Goal: Task Accomplishment & Management: Use online tool/utility

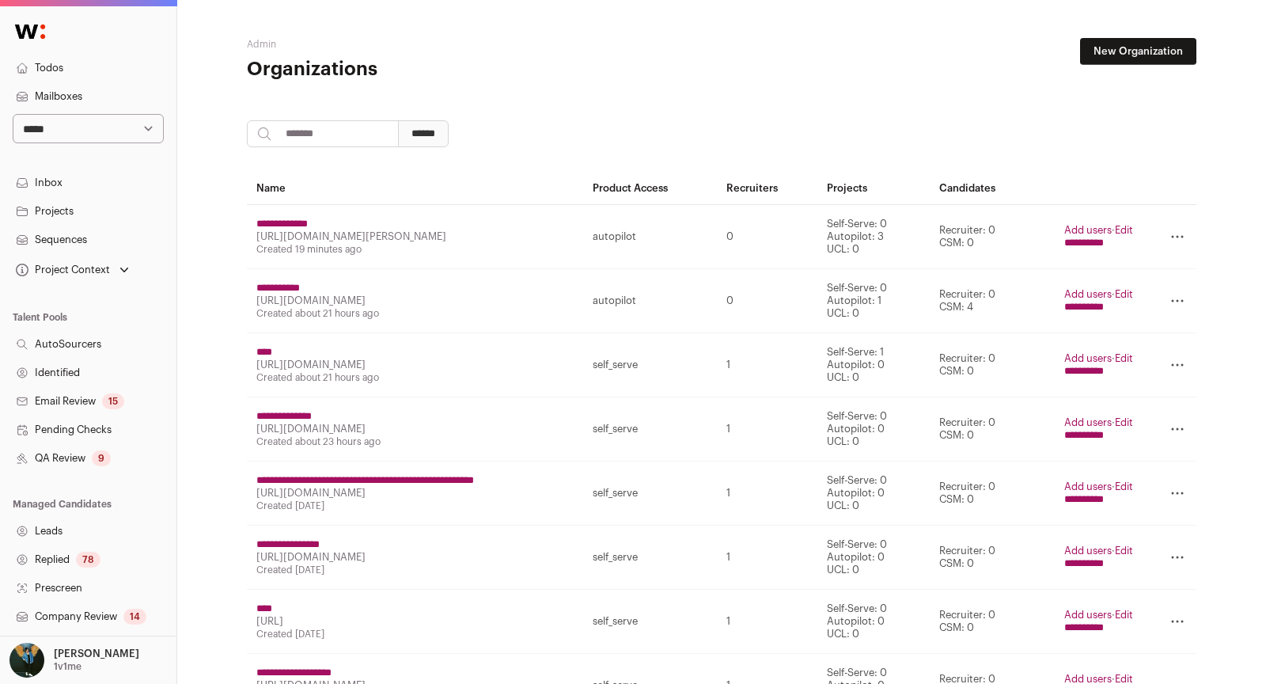
click at [270, 294] on input "**********" at bounding box center [278, 288] width 44 height 13
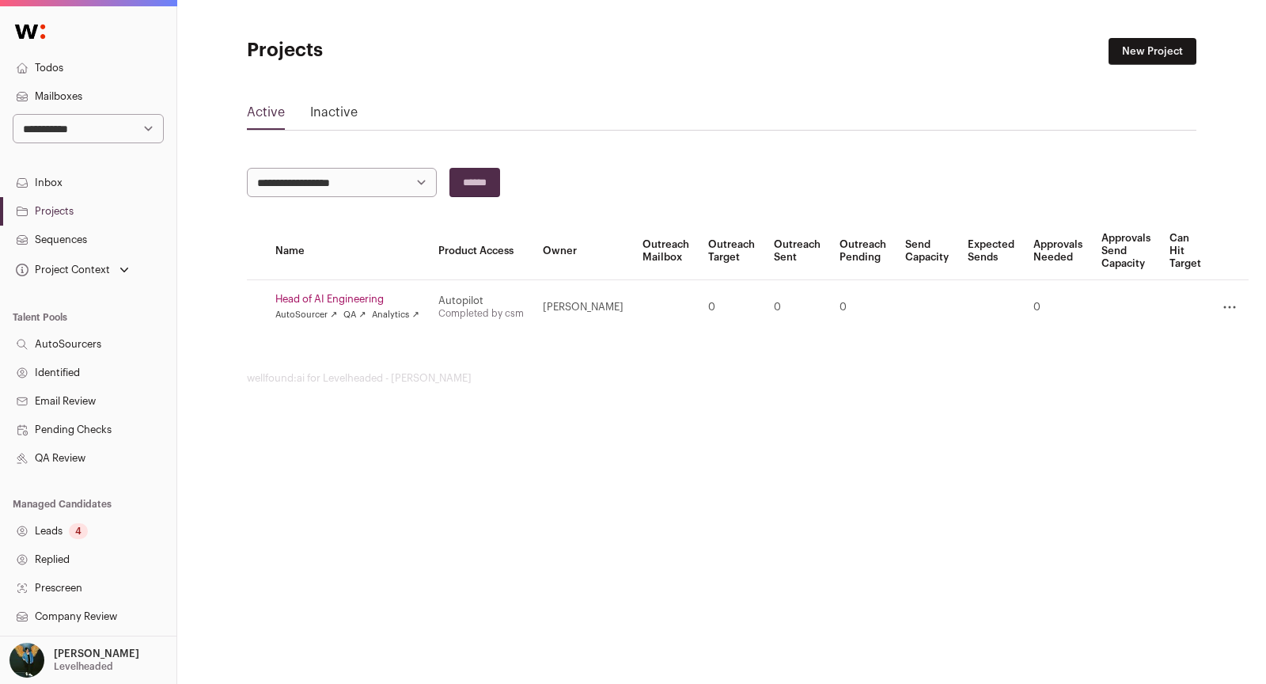
click at [67, 531] on link "Leads 4" at bounding box center [88, 531] width 176 height 28
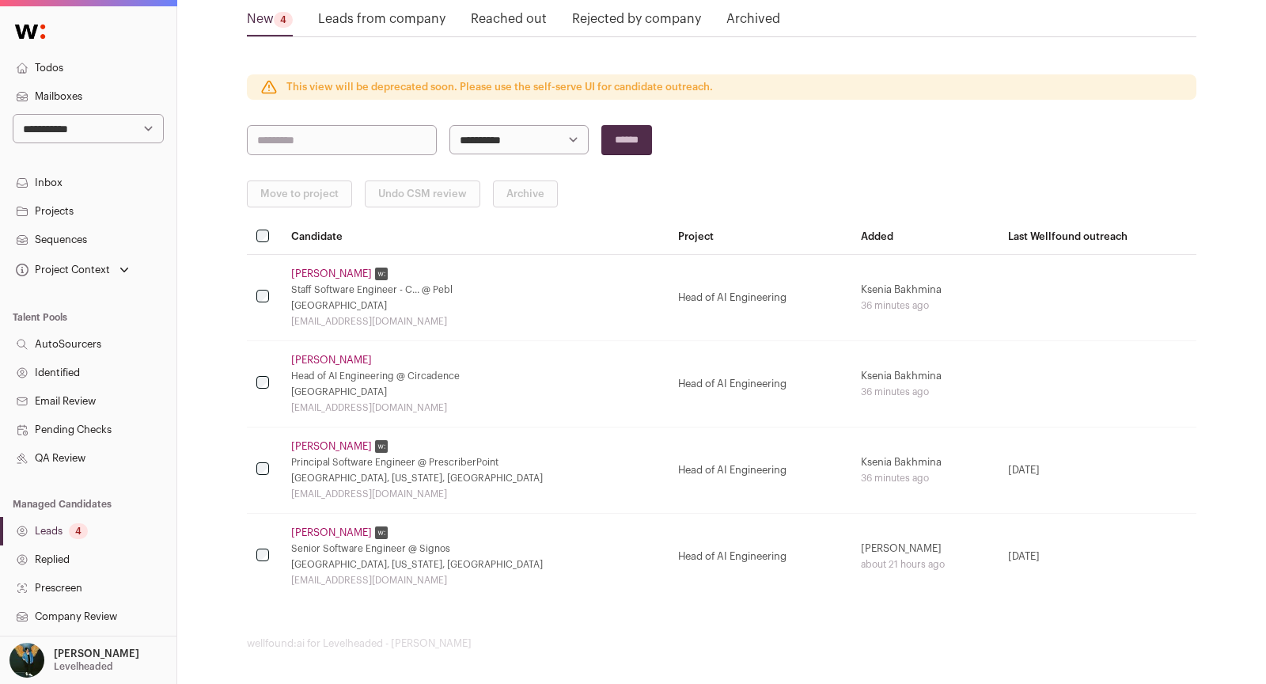
scroll to position [226, 0]
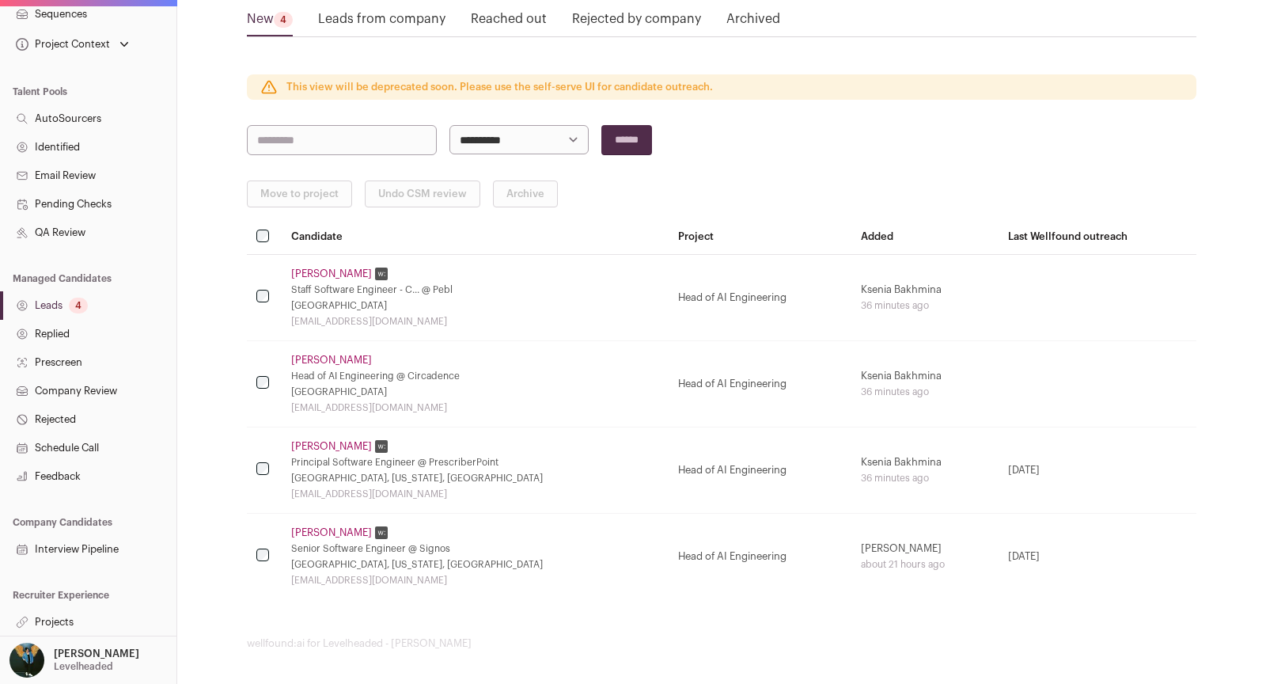
click at [84, 617] on link "Projects" at bounding box center [88, 622] width 176 height 28
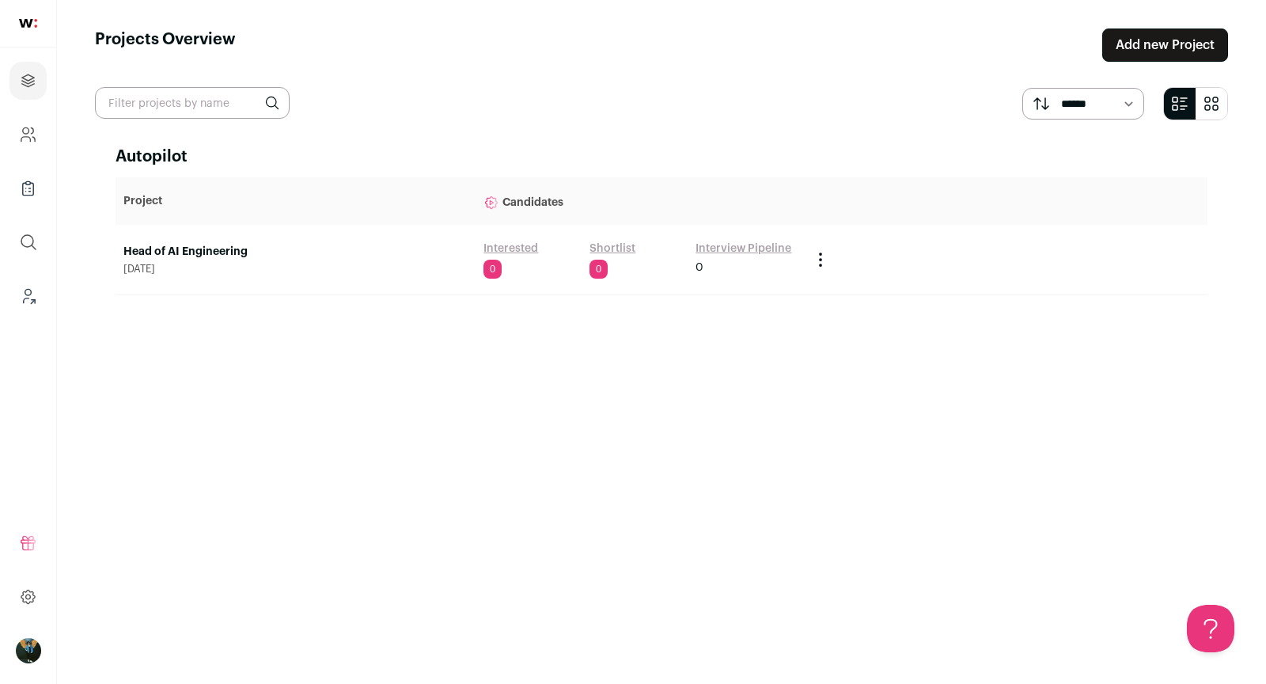
click at [237, 252] on link "Head of AI Engineering" at bounding box center [295, 252] width 344 height 16
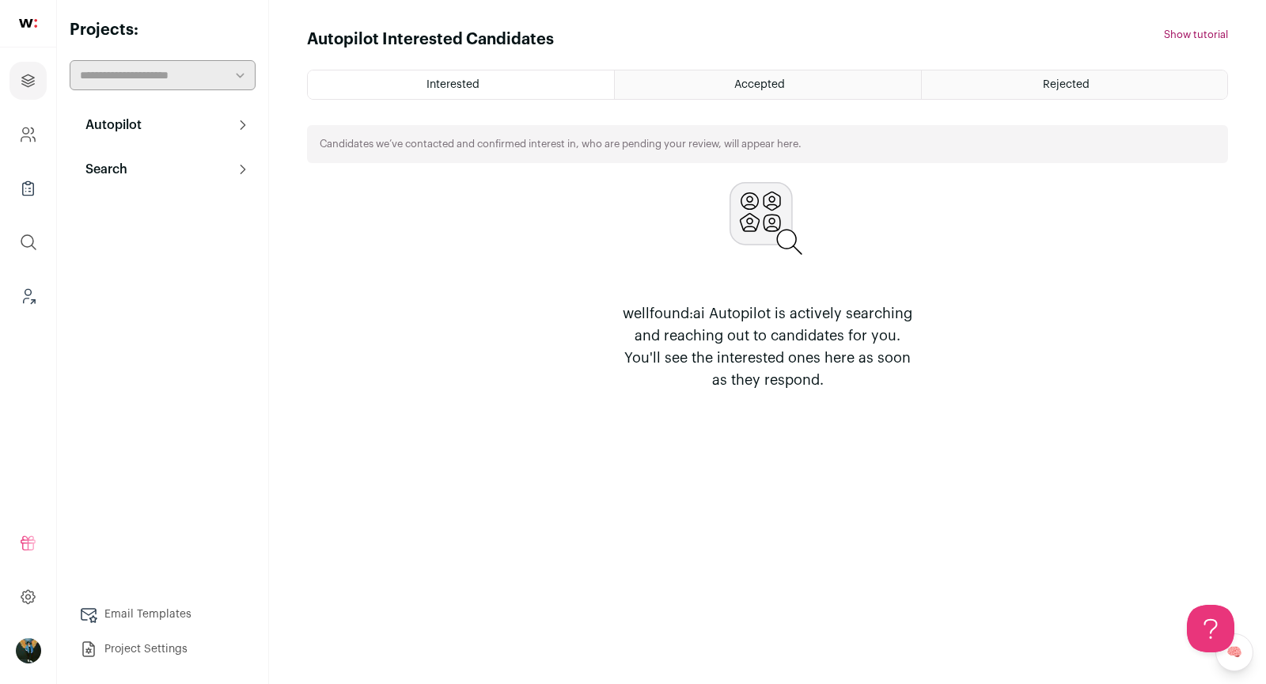
click at [154, 169] on button "Search" at bounding box center [163, 170] width 186 height 32
click at [118, 207] on link "Search" at bounding box center [163, 201] width 186 height 32
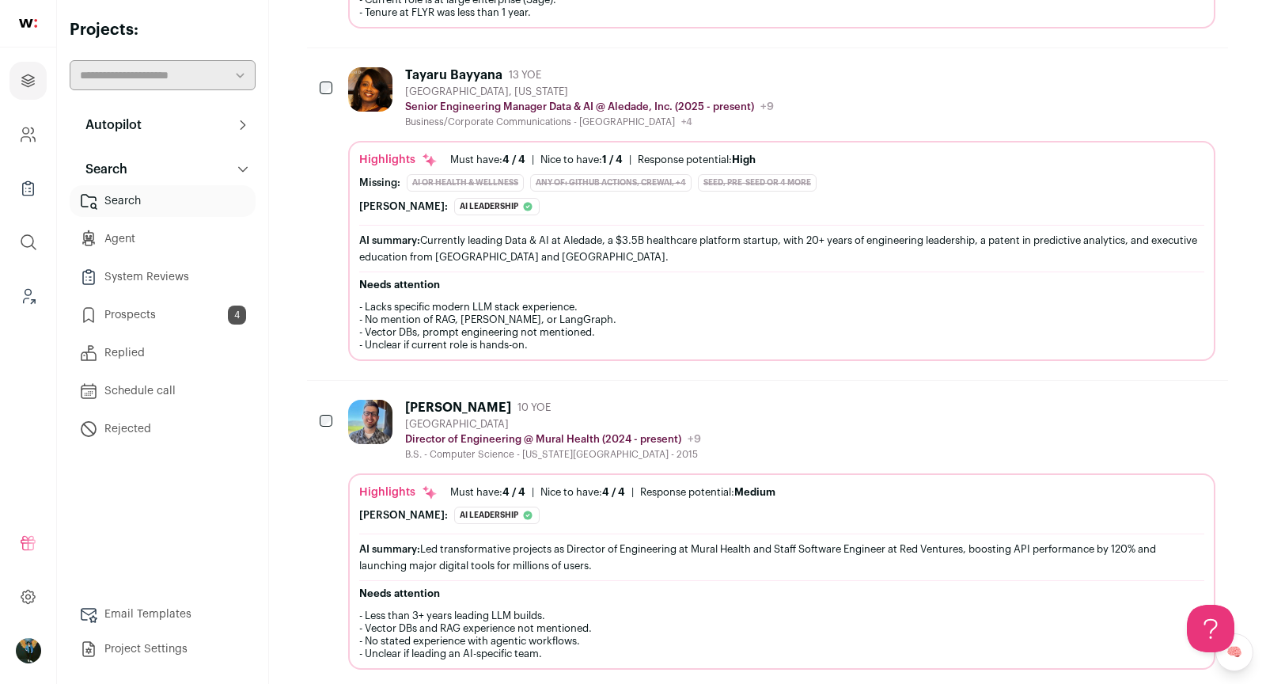
scroll to position [2043, 0]
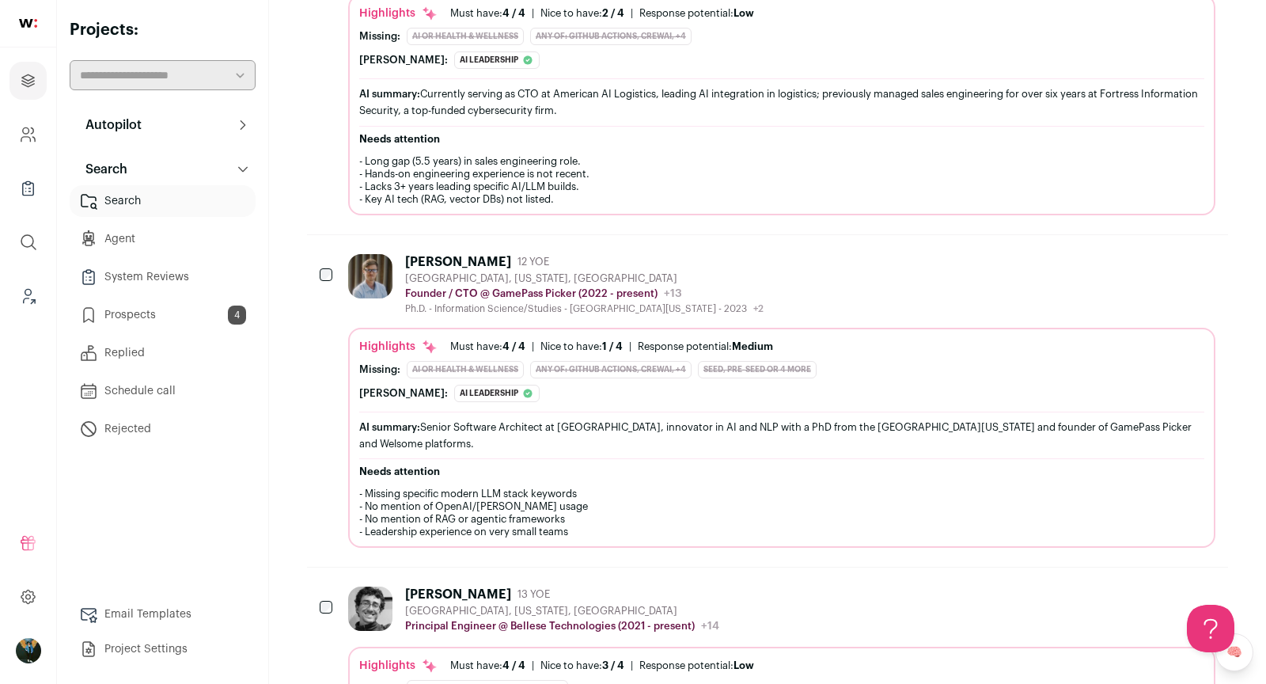
click at [1068, 252] on icon "Hide" at bounding box center [1073, 261] width 19 height 19
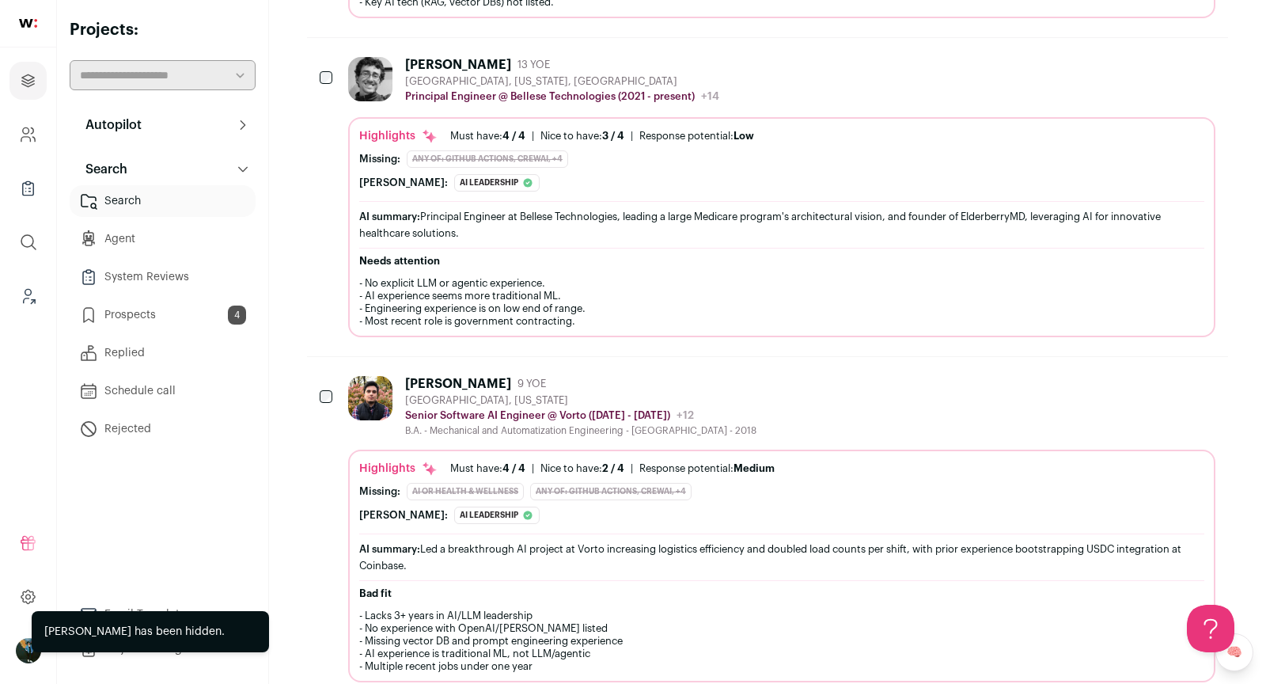
scroll to position [2258, 0]
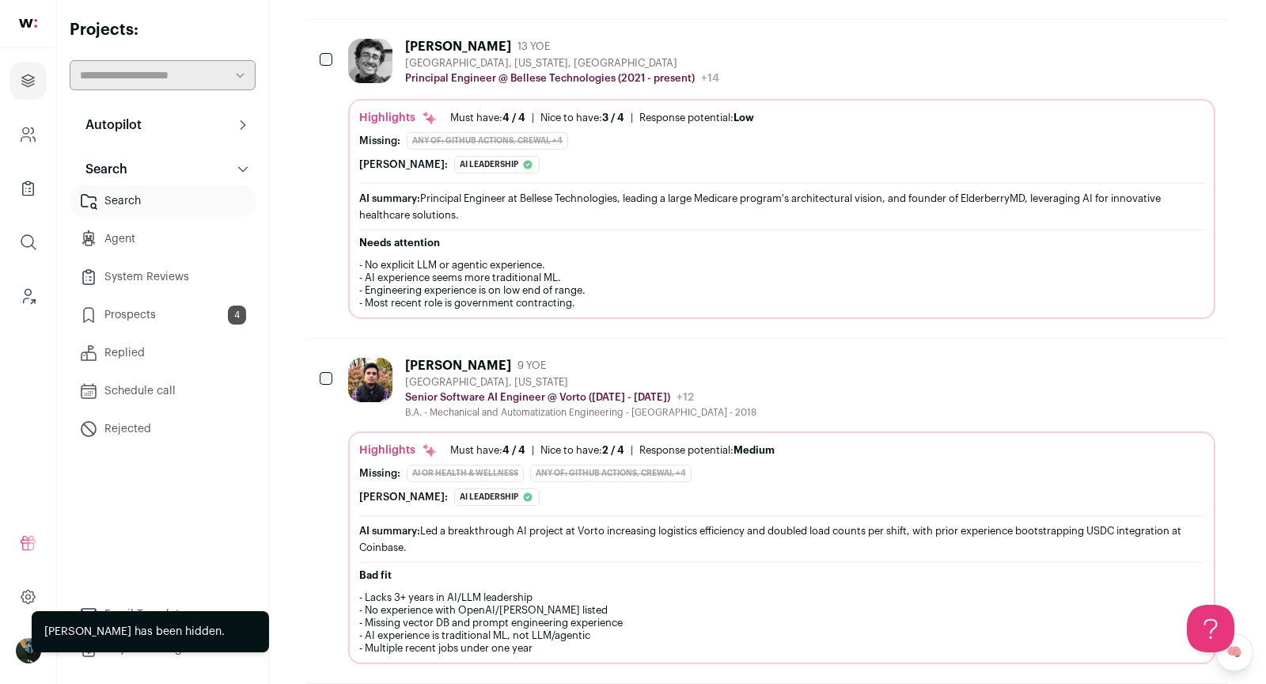
click at [582, 358] on div "[PERSON_NAME] 9 YOE" at bounding box center [580, 366] width 351 height 16
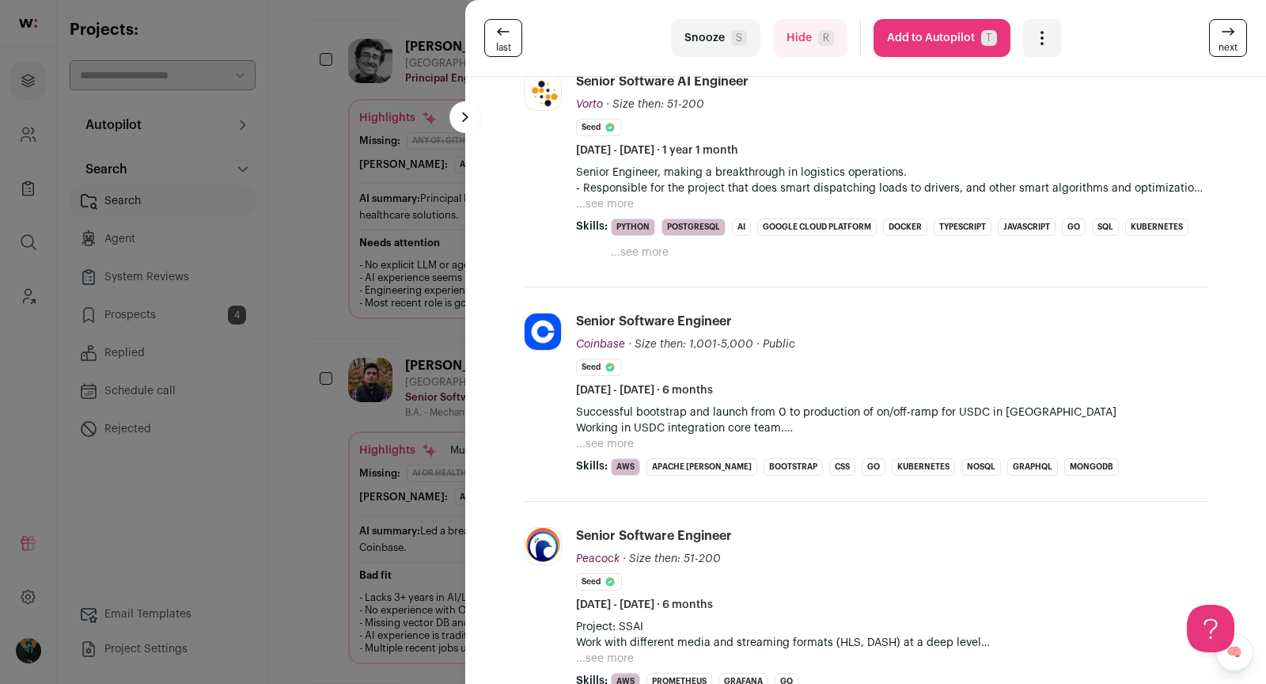
scroll to position [829, 0]
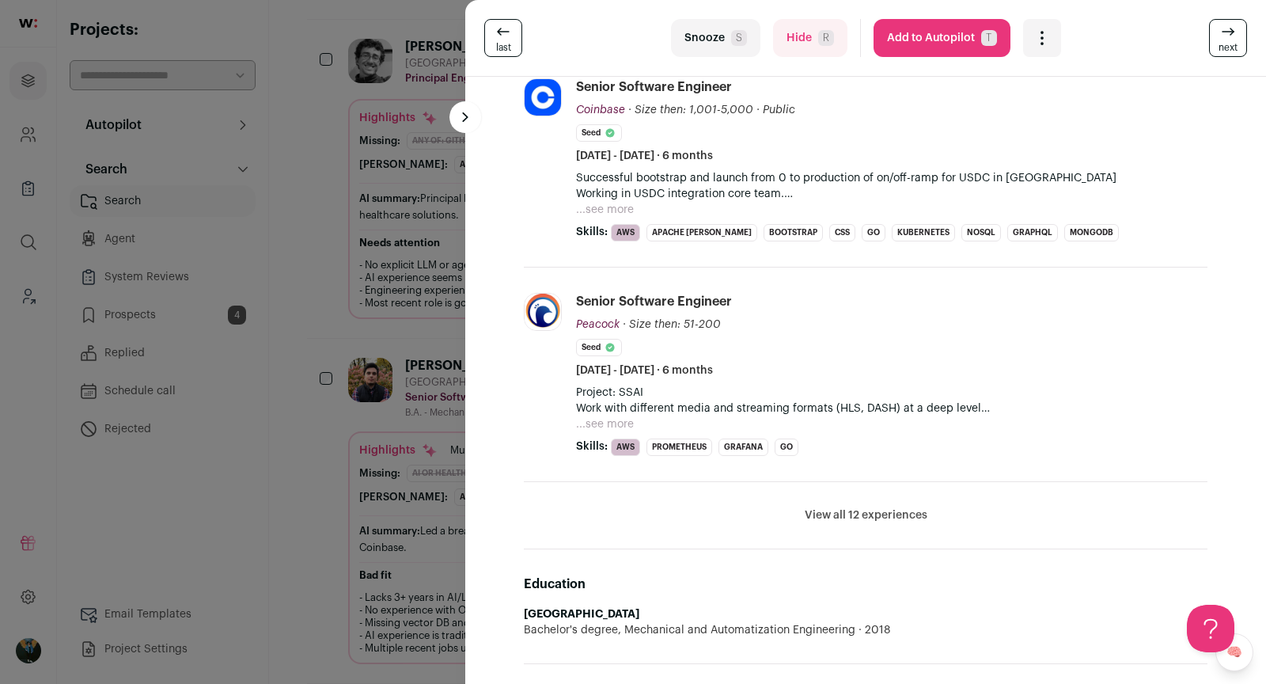
click at [340, 447] on div "last Snooze S Hide R Add to Autopilot T More actions Add to Shortlist Re-calibr…" at bounding box center [633, 342] width 1266 height 684
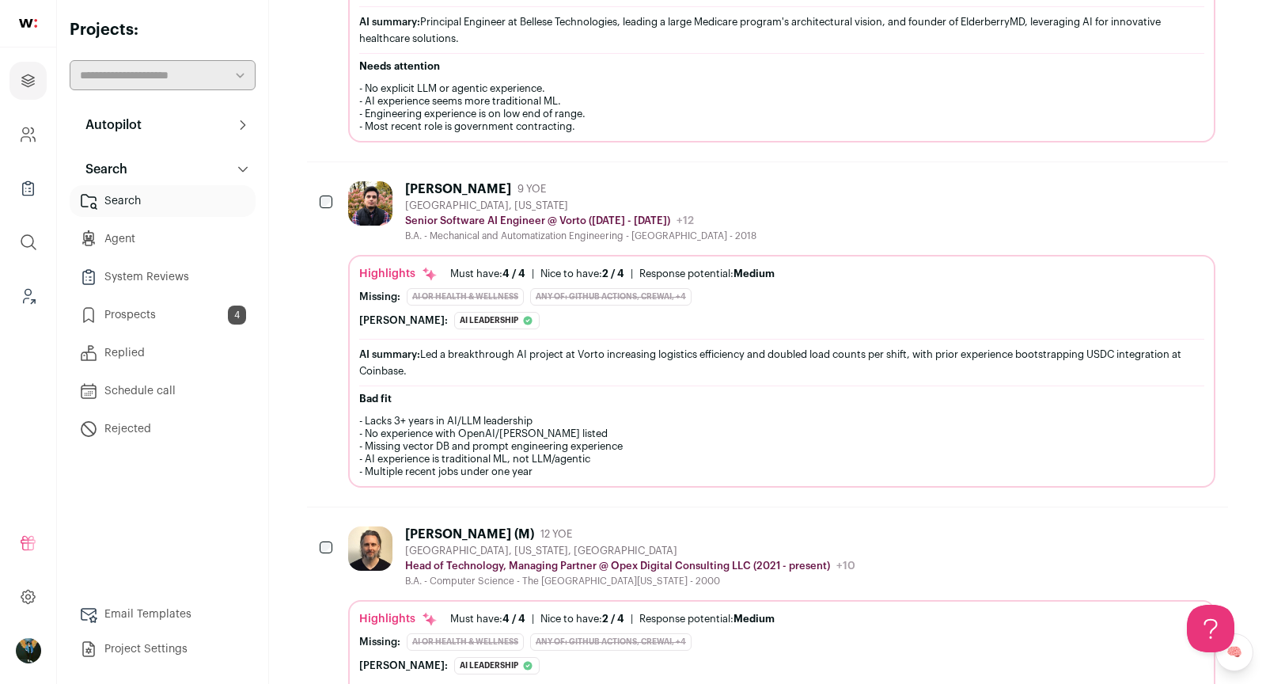
scroll to position [0, 0]
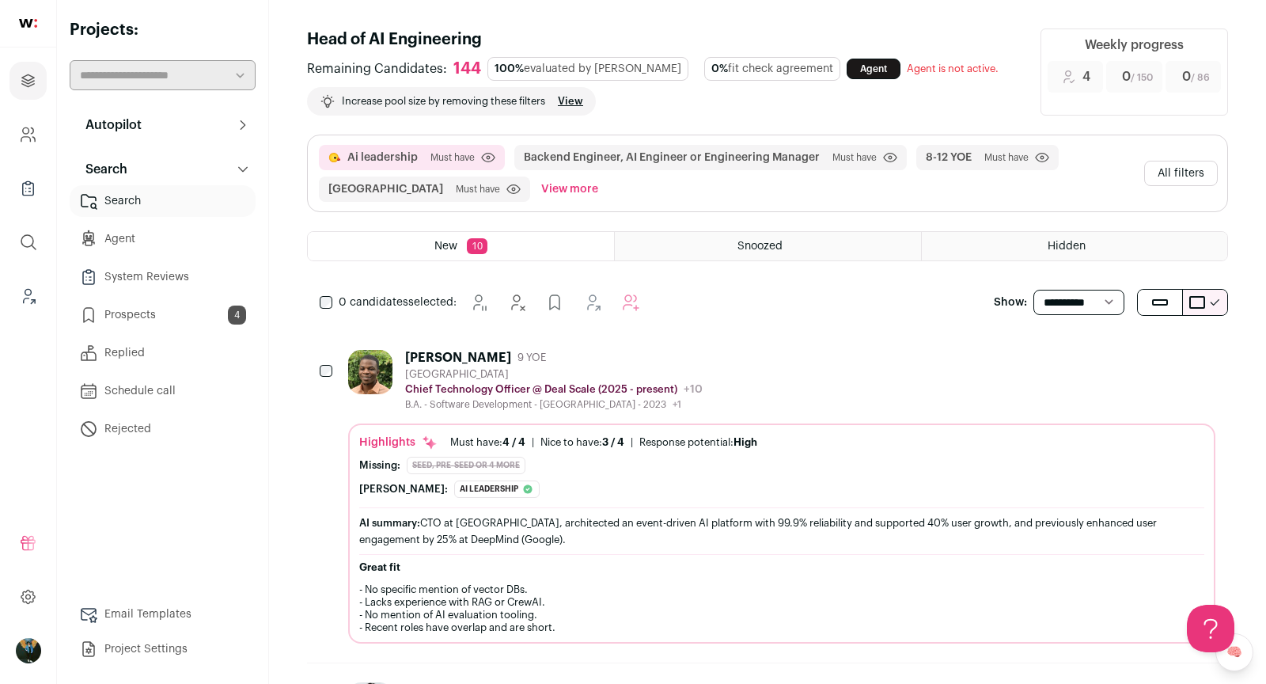
click at [1173, 182] on button "All filters" at bounding box center [1181, 173] width 74 height 25
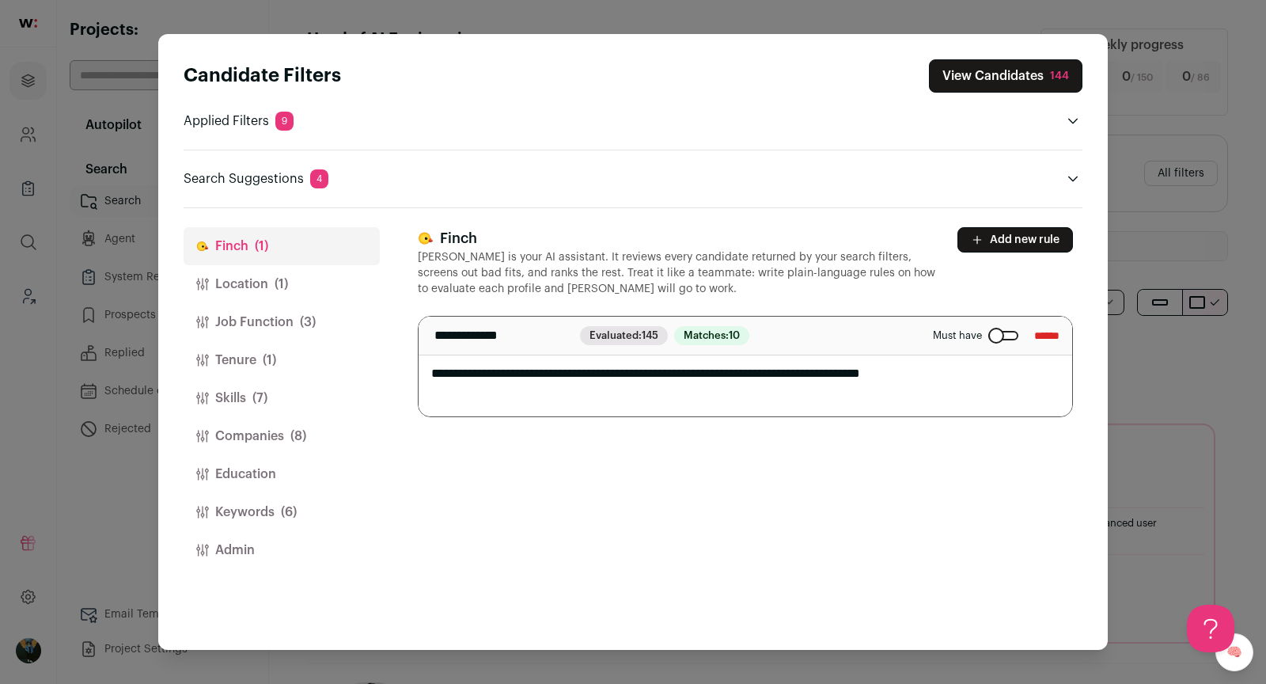
click at [269, 310] on button "Job Function (3)" at bounding box center [282, 322] width 196 height 38
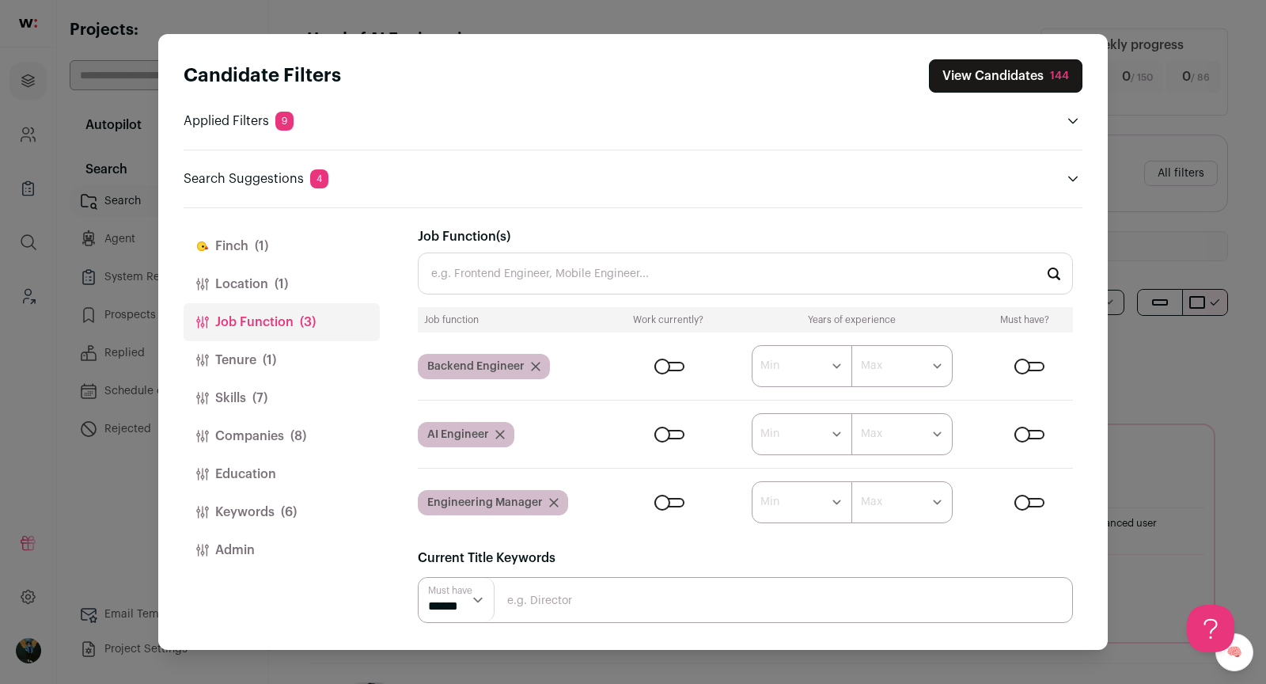
scroll to position [91, 0]
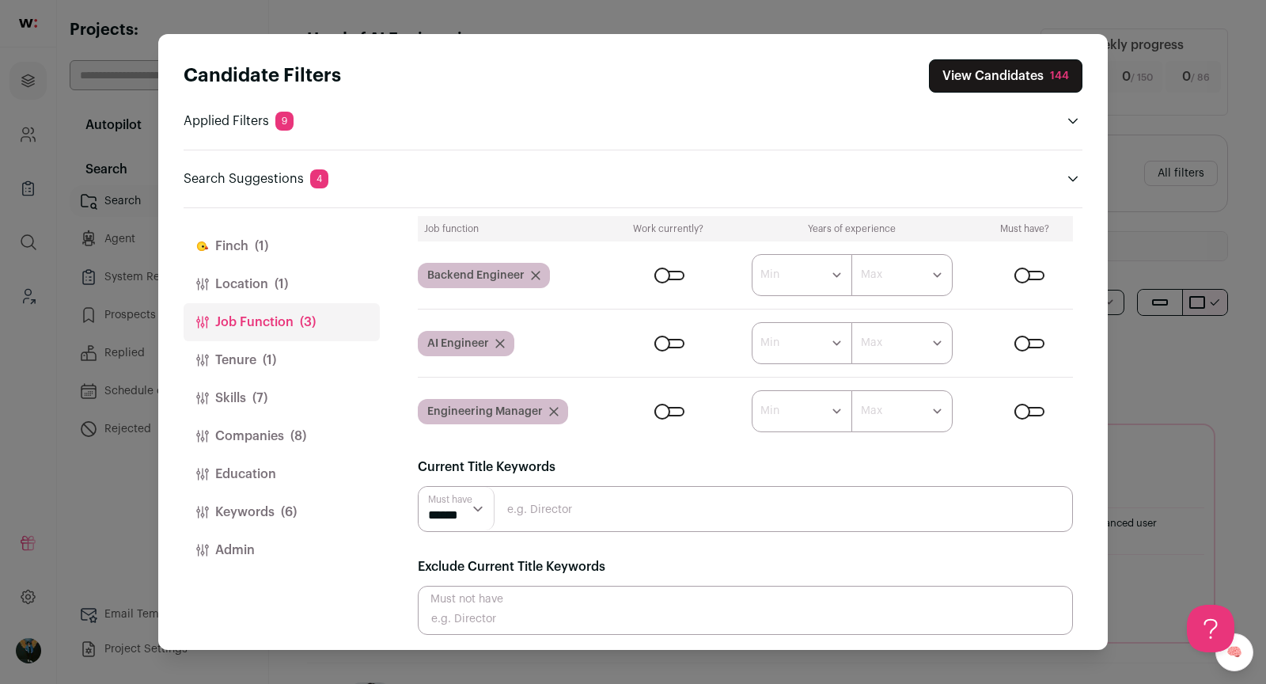
click at [593, 514] on input "Close modal via background" at bounding box center [745, 509] width 655 height 46
type input "Head of AI"
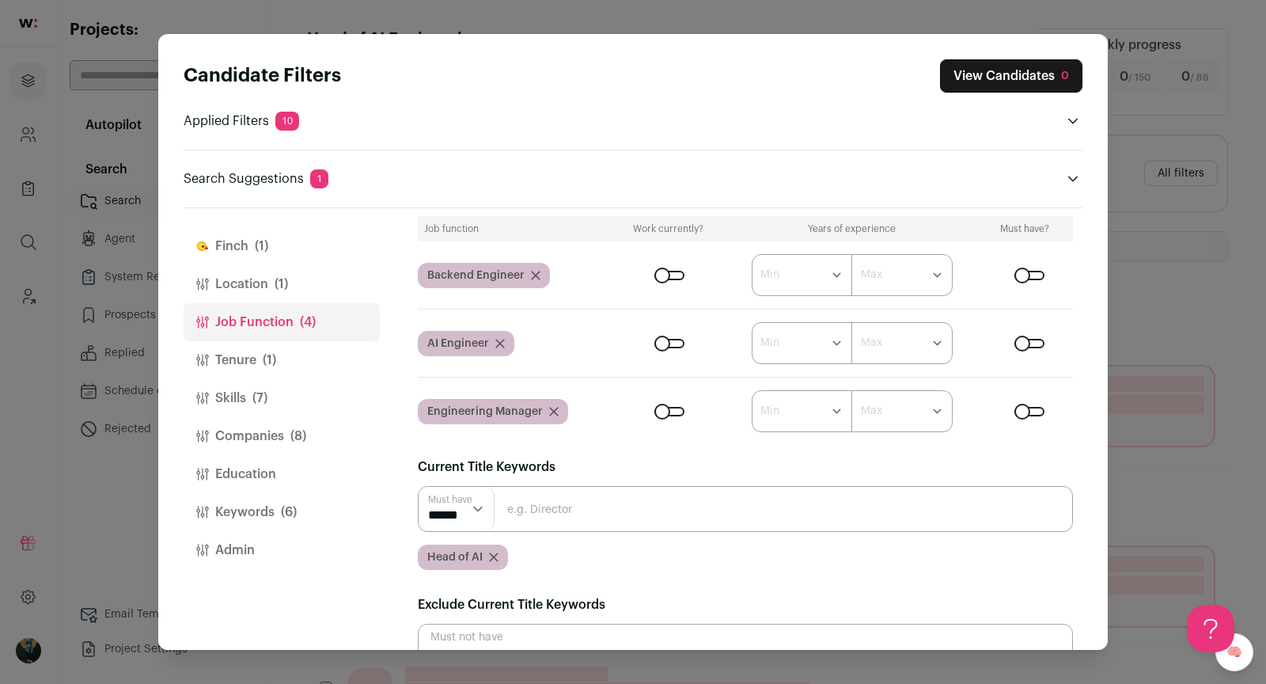
click at [612, 506] on input "Close modal via background" at bounding box center [745, 509] width 655 height 46
type input "AI"
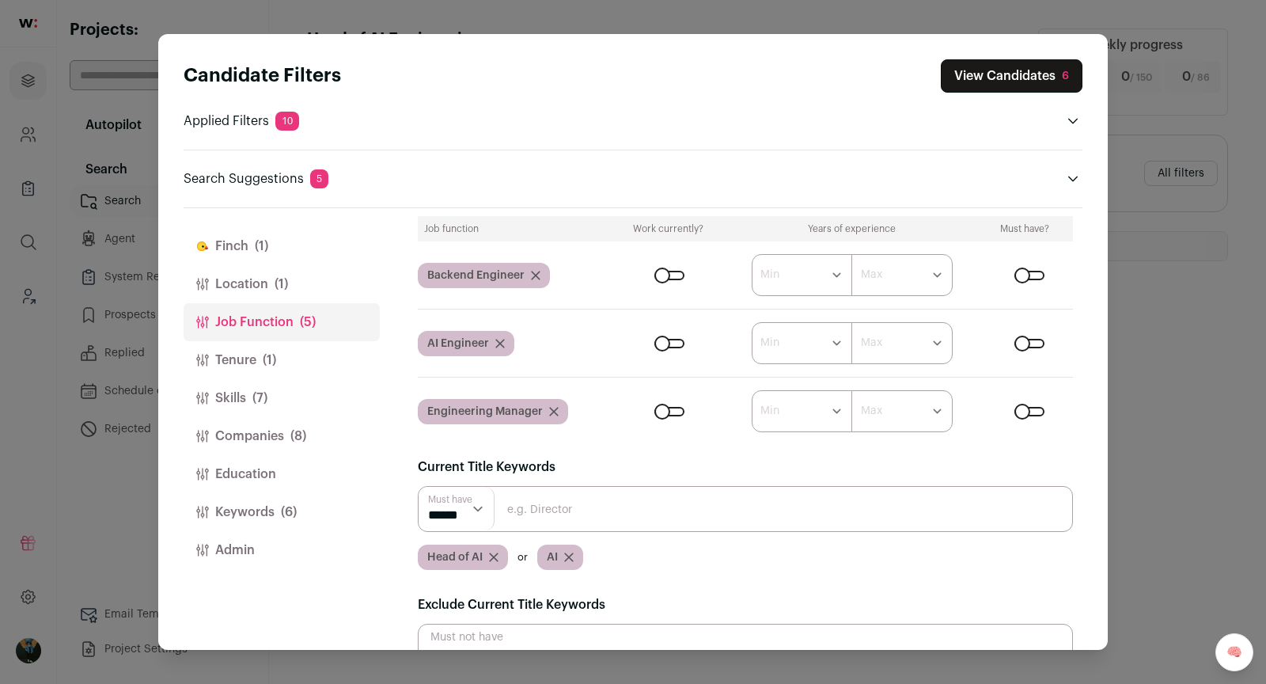
click at [1052, 63] on button "View Candidates 6" at bounding box center [1012, 75] width 142 height 33
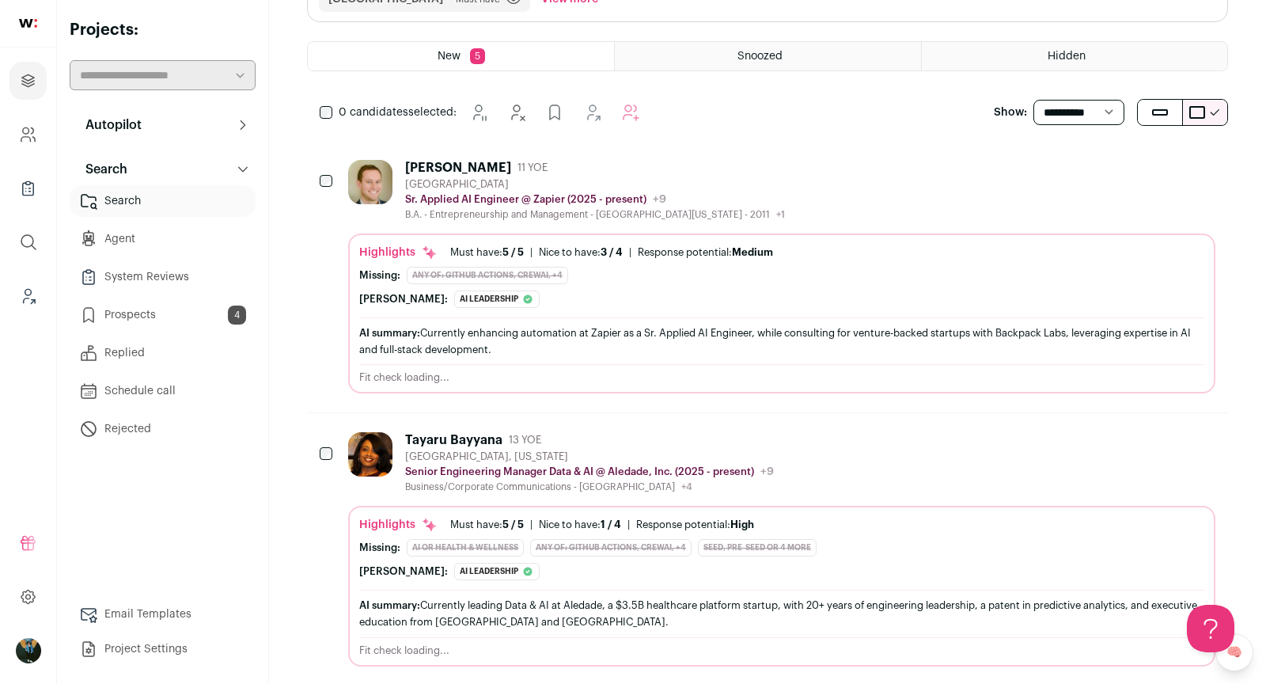
scroll to position [207, 0]
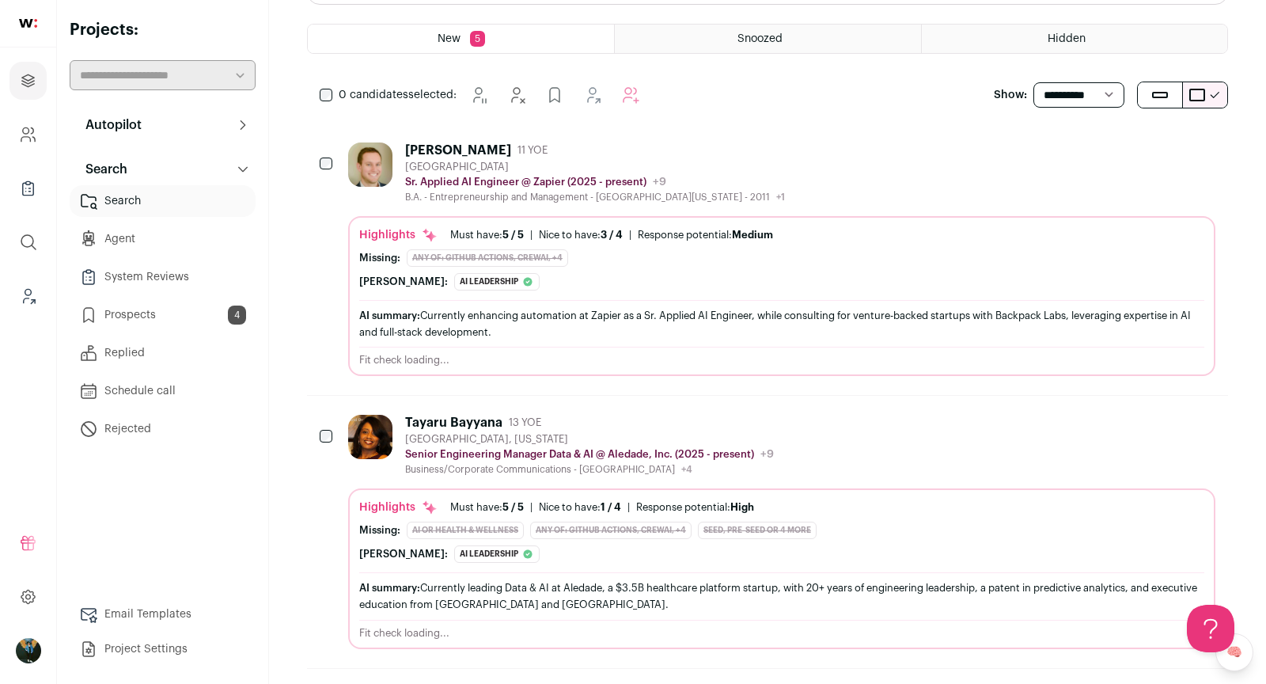
click at [950, 447] on div "Tayaru Bayyana 13 YOE [GEOGRAPHIC_DATA], [US_STATE] Senior Engineering Manager …" at bounding box center [781, 445] width 867 height 61
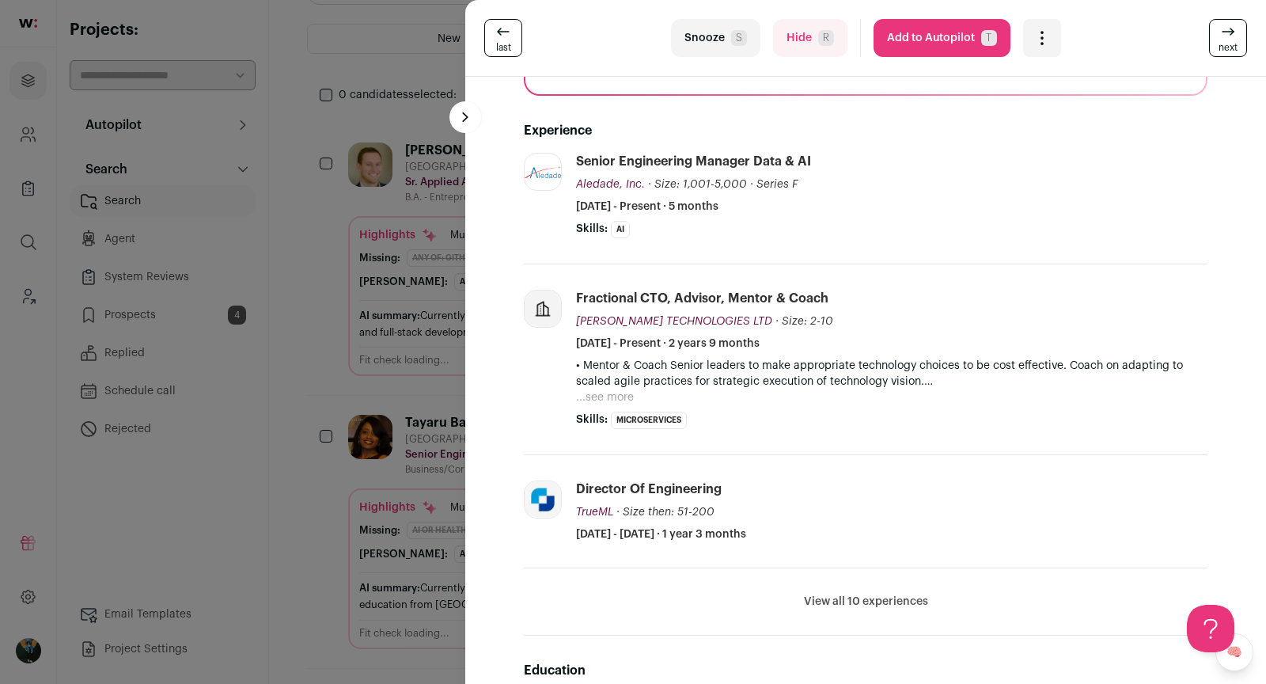
scroll to position [405, 0]
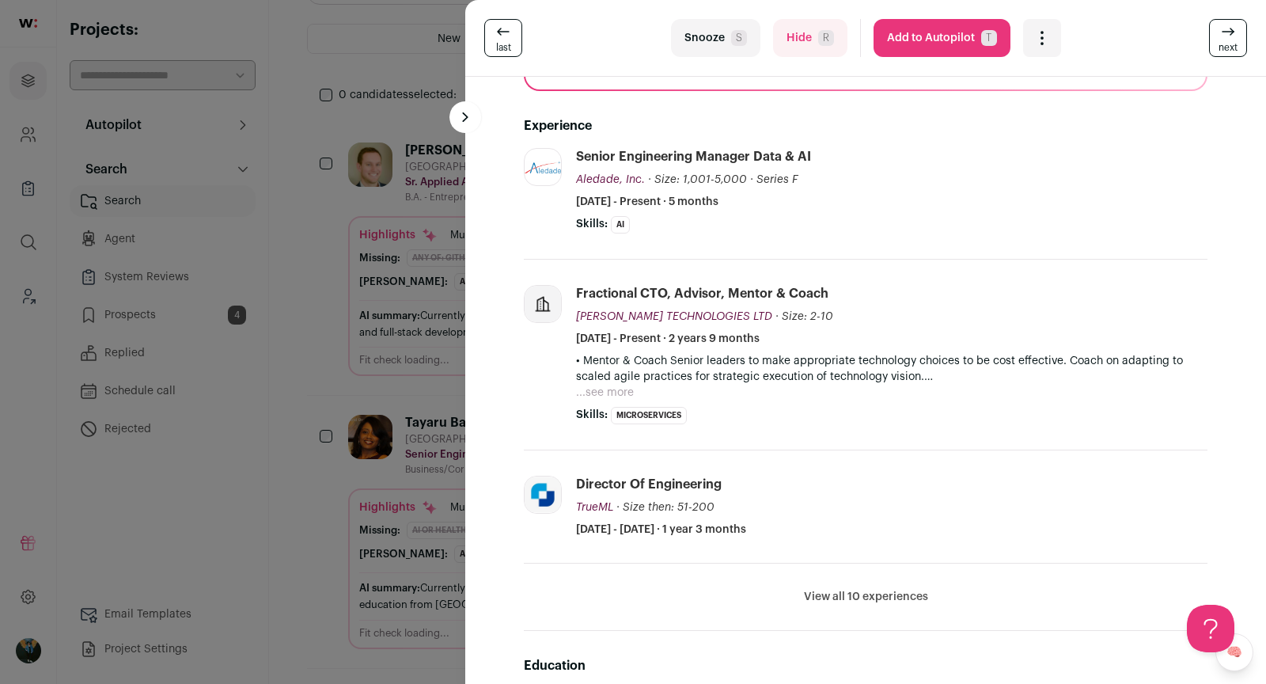
click at [310, 381] on div "last Snooze S Hide R Add to Autopilot T More actions Add to Shortlist Re-calibr…" at bounding box center [633, 342] width 1266 height 684
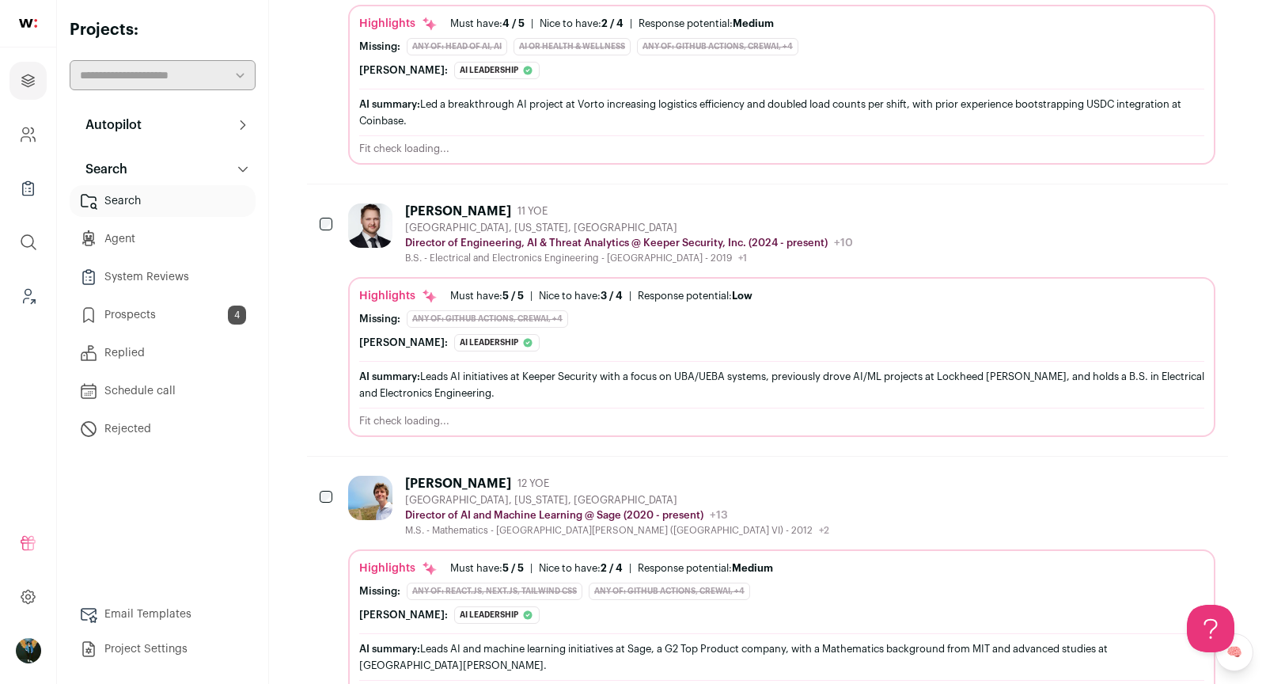
scroll to position [1019, 0]
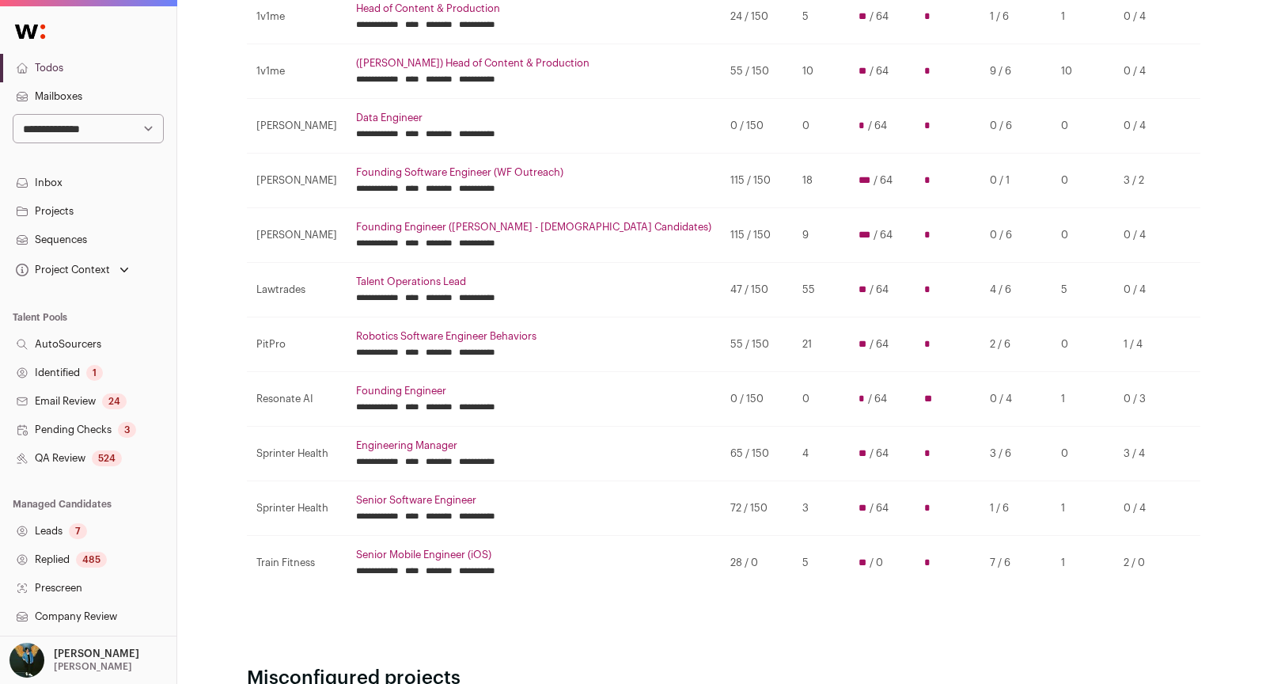
scroll to position [212, 0]
click at [453, 404] on input "********" at bounding box center [439, 406] width 27 height 13
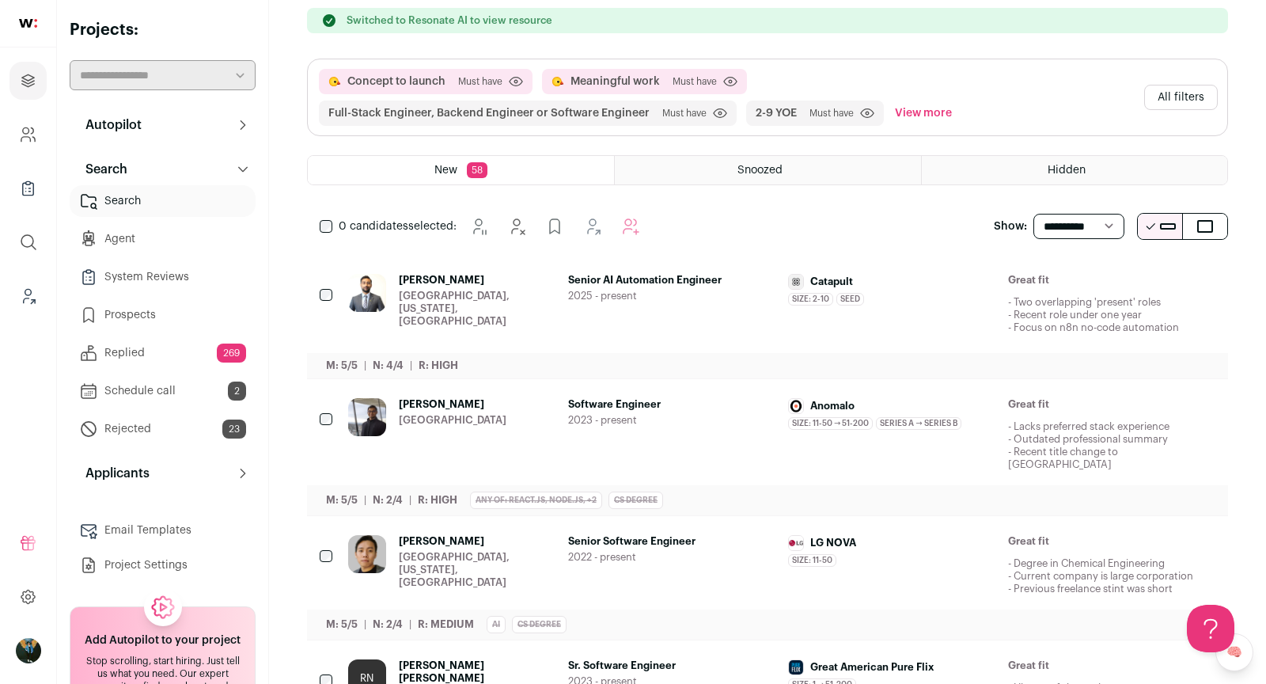
click at [1080, 275] on icon "Hide" at bounding box center [1073, 280] width 19 height 19
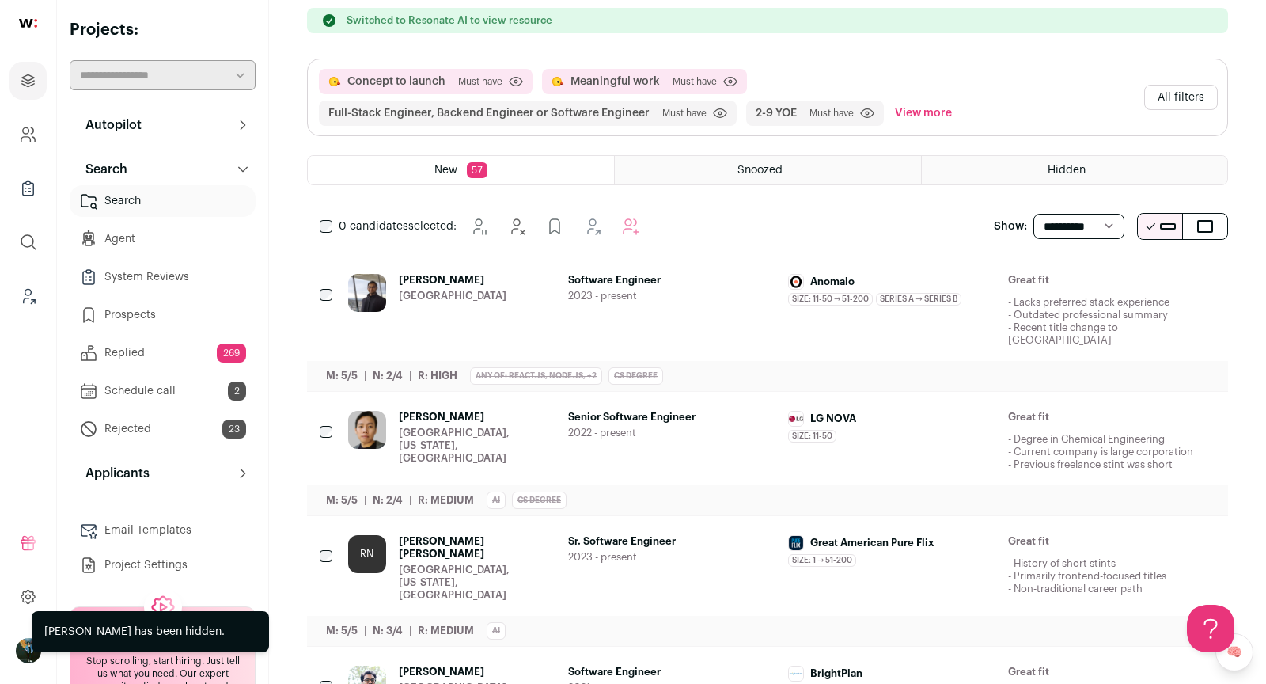
click at [1068, 408] on icon "Hide" at bounding box center [1073, 417] width 19 height 19
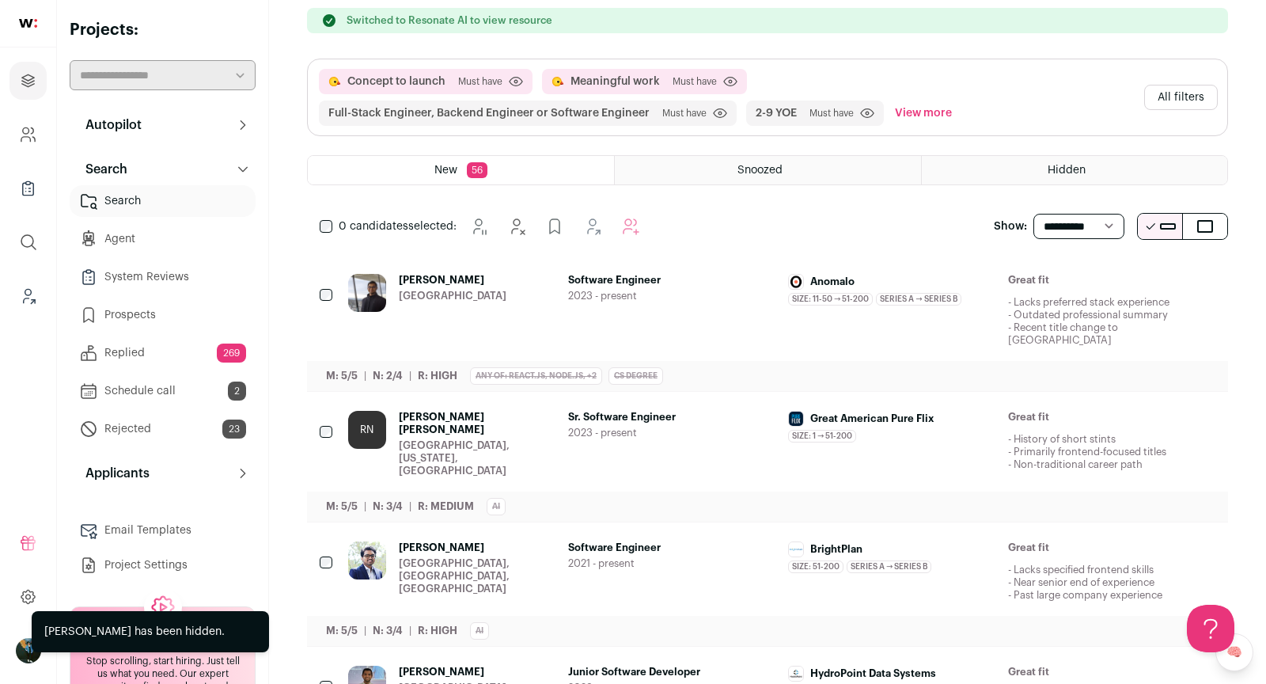
click at [1175, 85] on button "All filters" at bounding box center [1181, 97] width 74 height 25
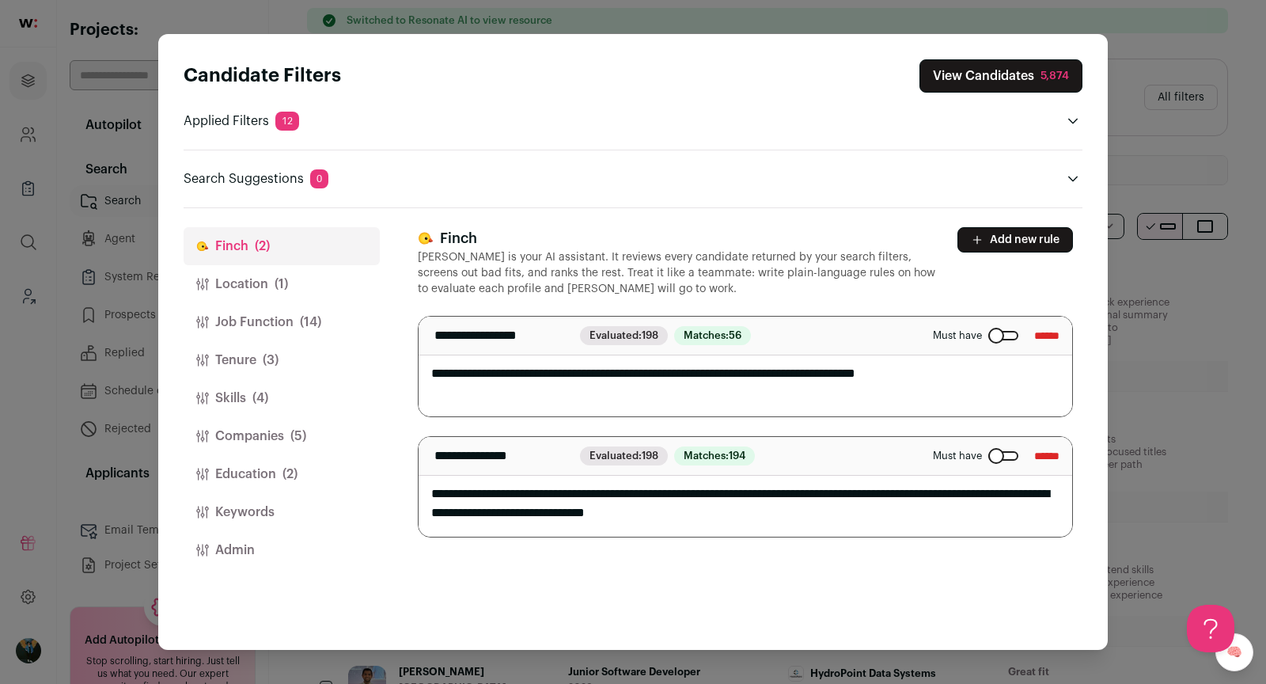
click at [283, 450] on button "Companies (5)" at bounding box center [282, 436] width 196 height 38
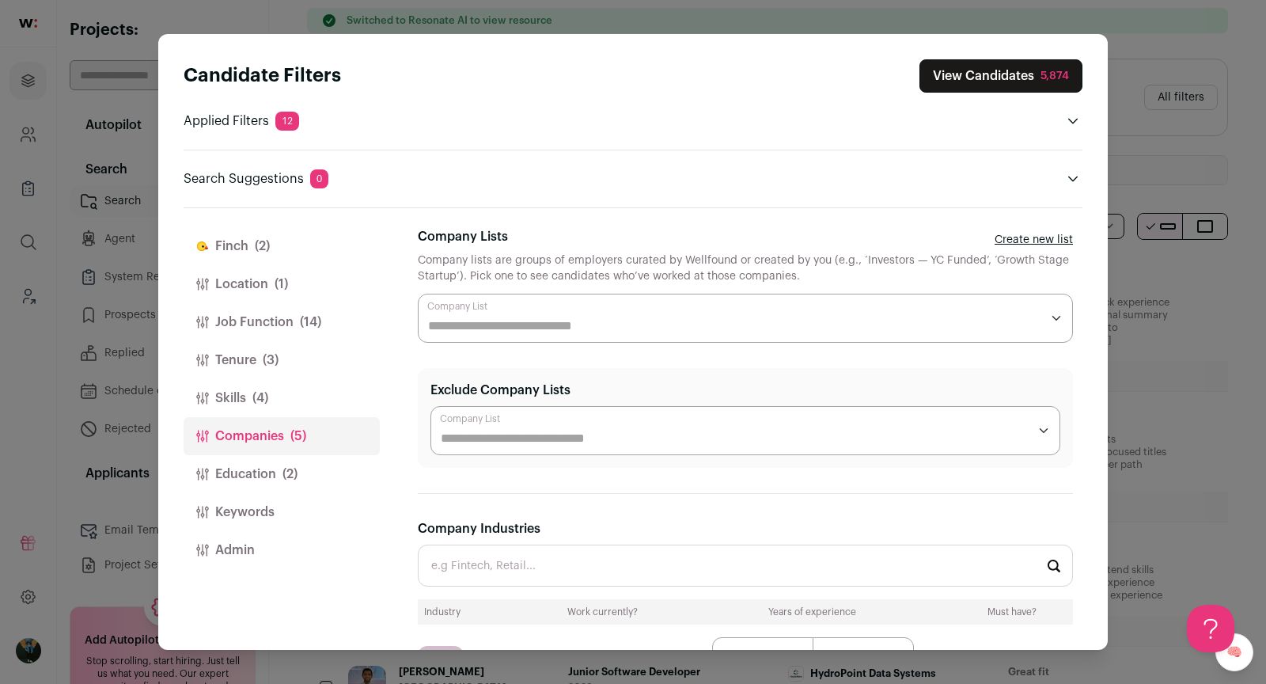
click at [245, 487] on button "Education (2)" at bounding box center [282, 474] width 196 height 38
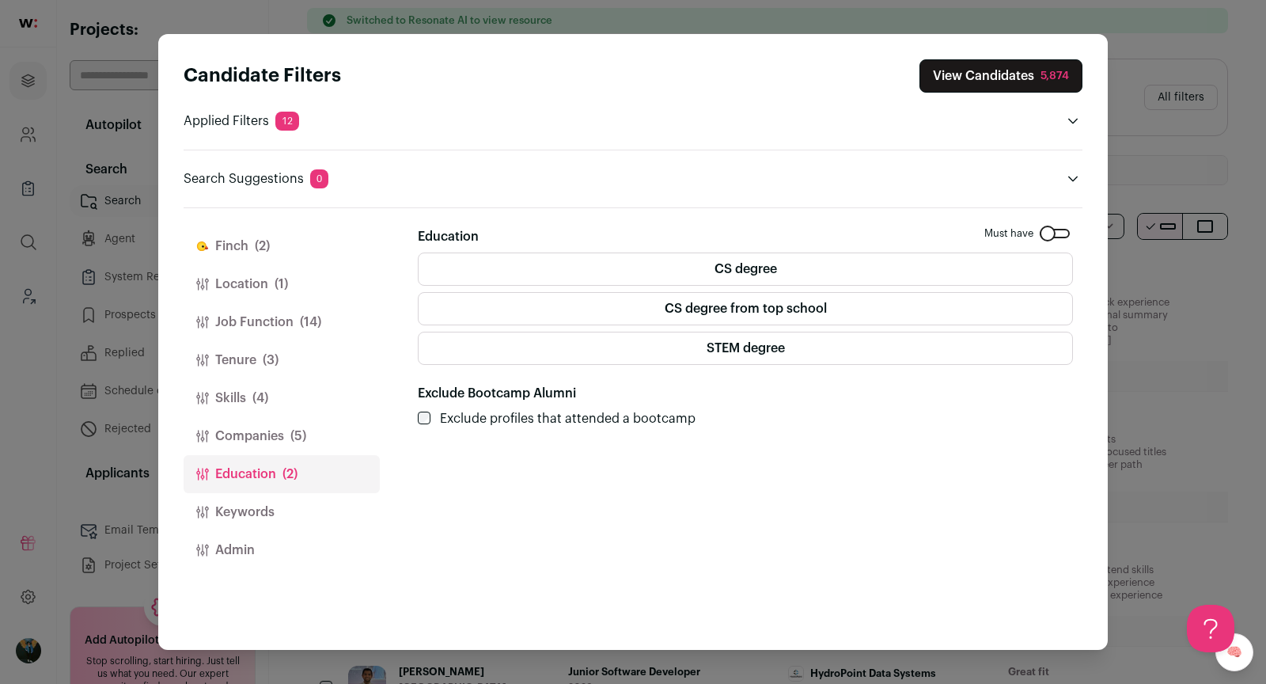
click at [266, 435] on button "Companies (5)" at bounding box center [282, 436] width 196 height 38
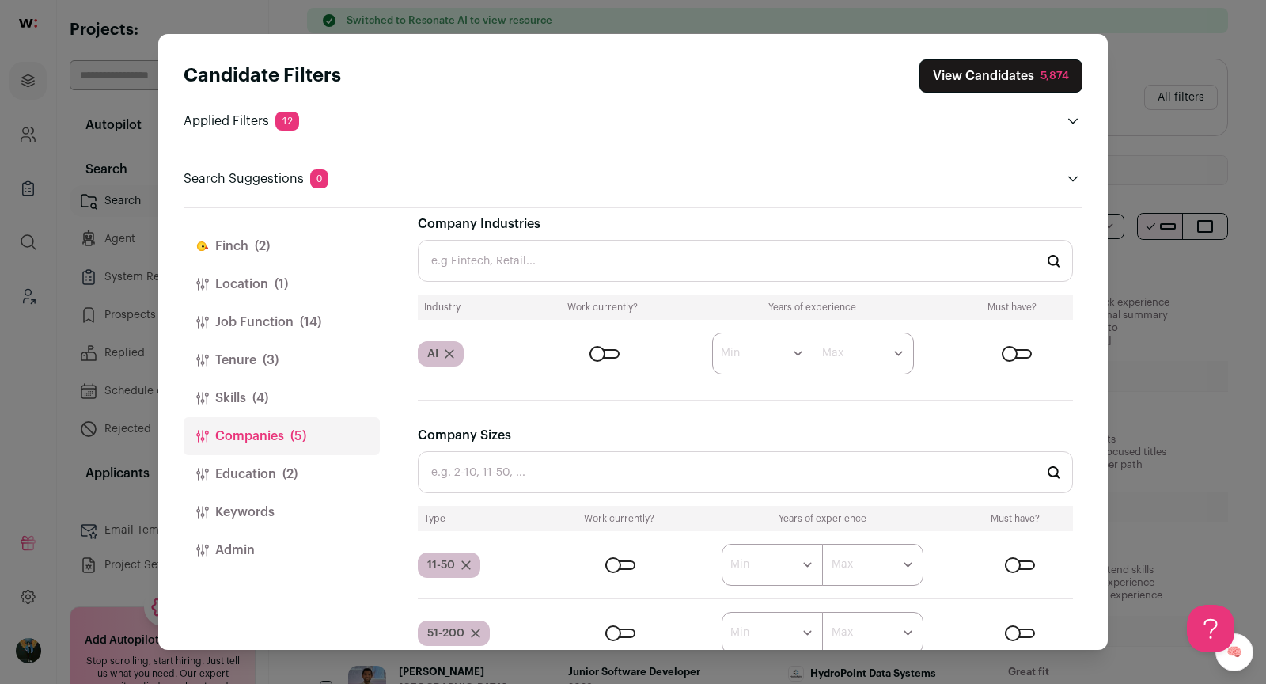
scroll to position [518, 0]
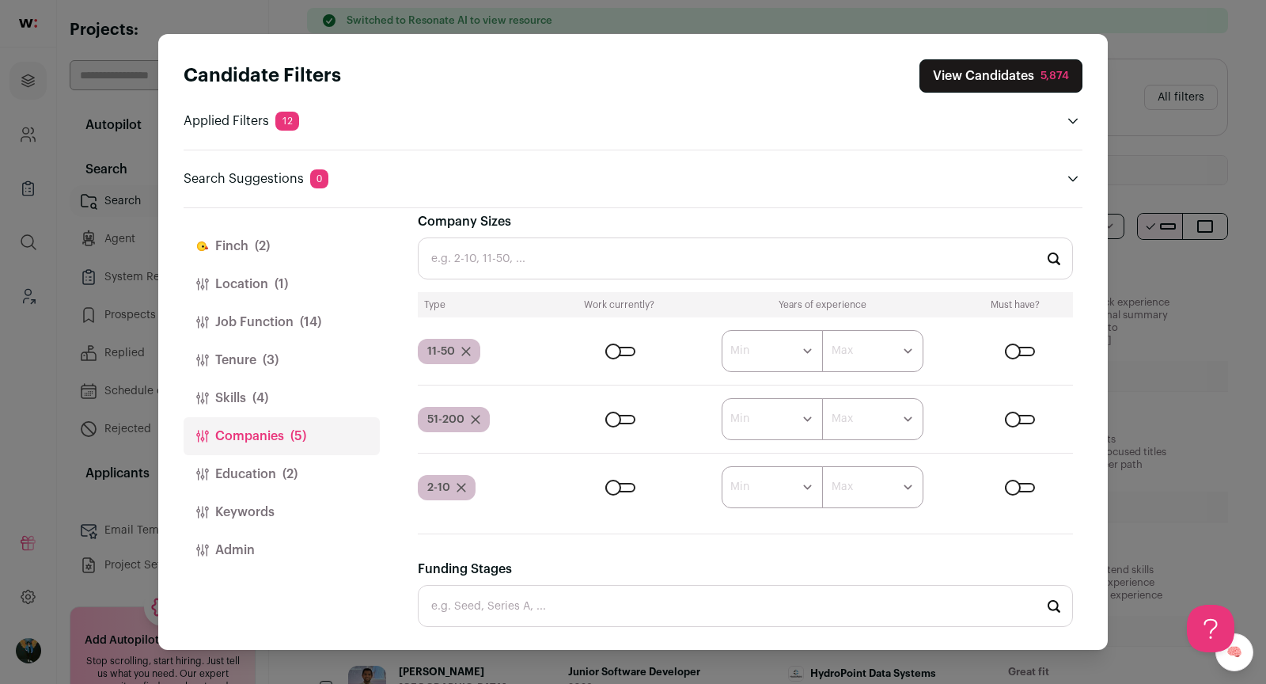
click at [466, 348] on icon "Close modal via background" at bounding box center [465, 351] width 9 height 9
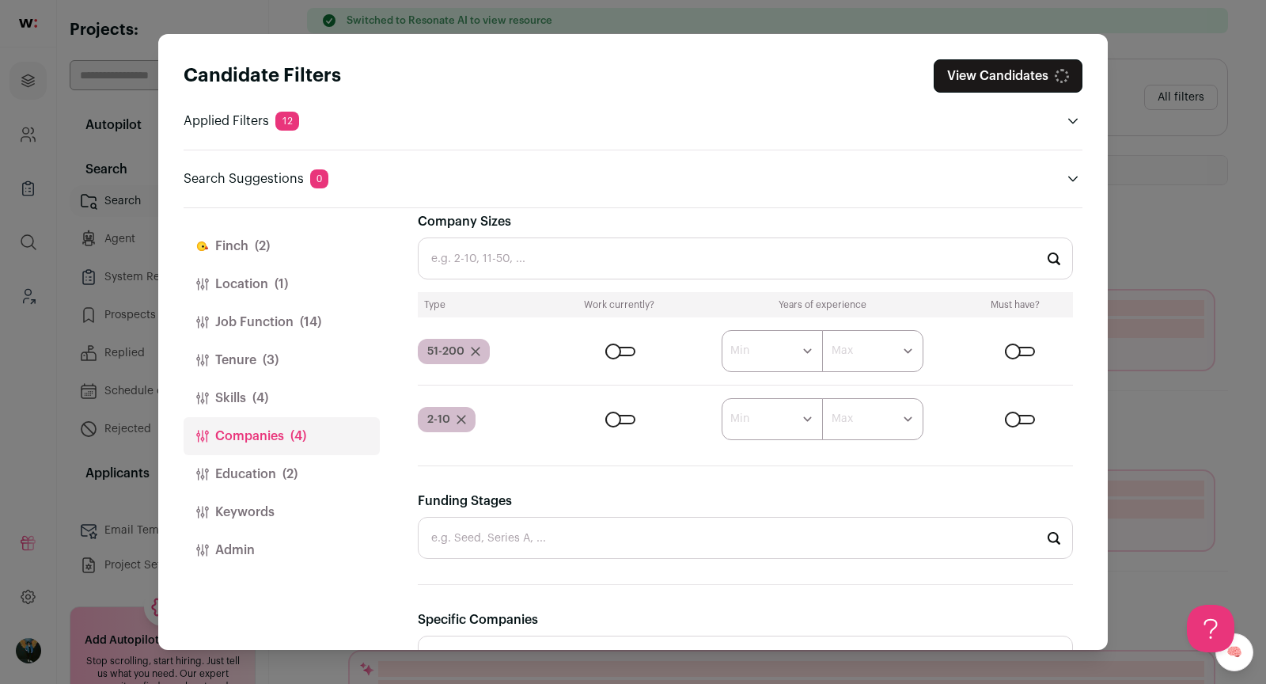
scroll to position [451, 0]
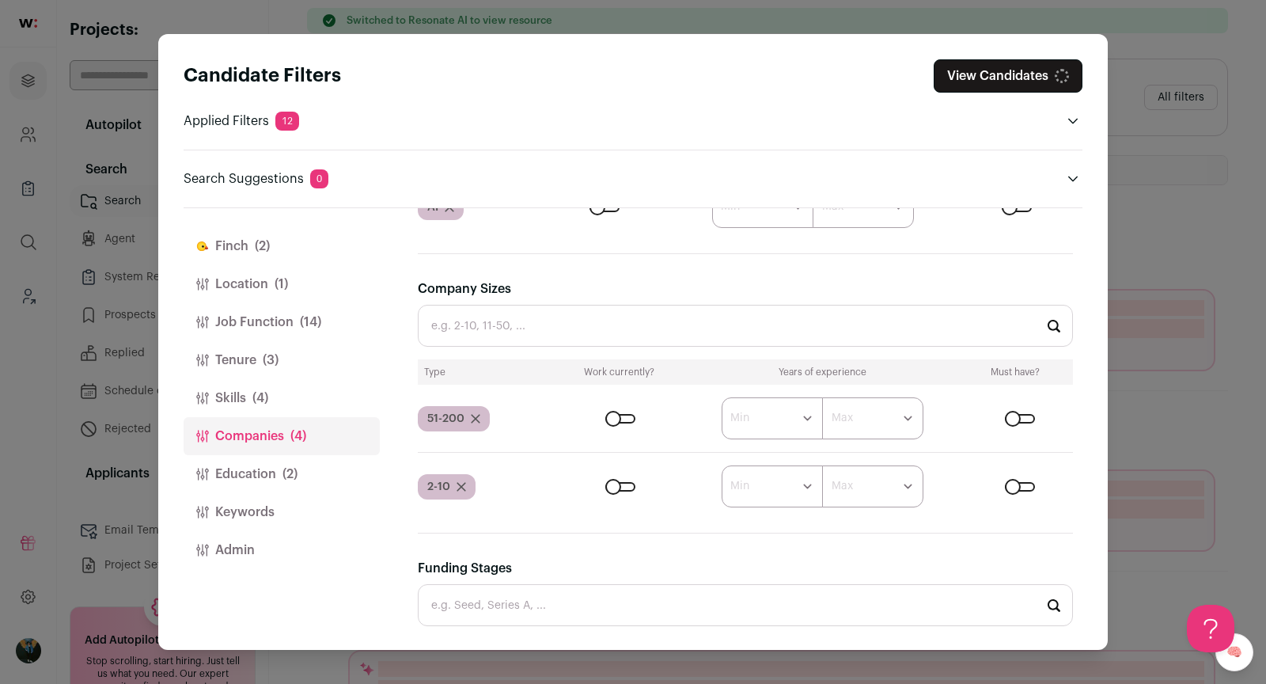
click at [482, 416] on div "51-200" at bounding box center [454, 418] width 72 height 25
click at [478, 419] on icon "Close modal via background" at bounding box center [475, 418] width 9 height 9
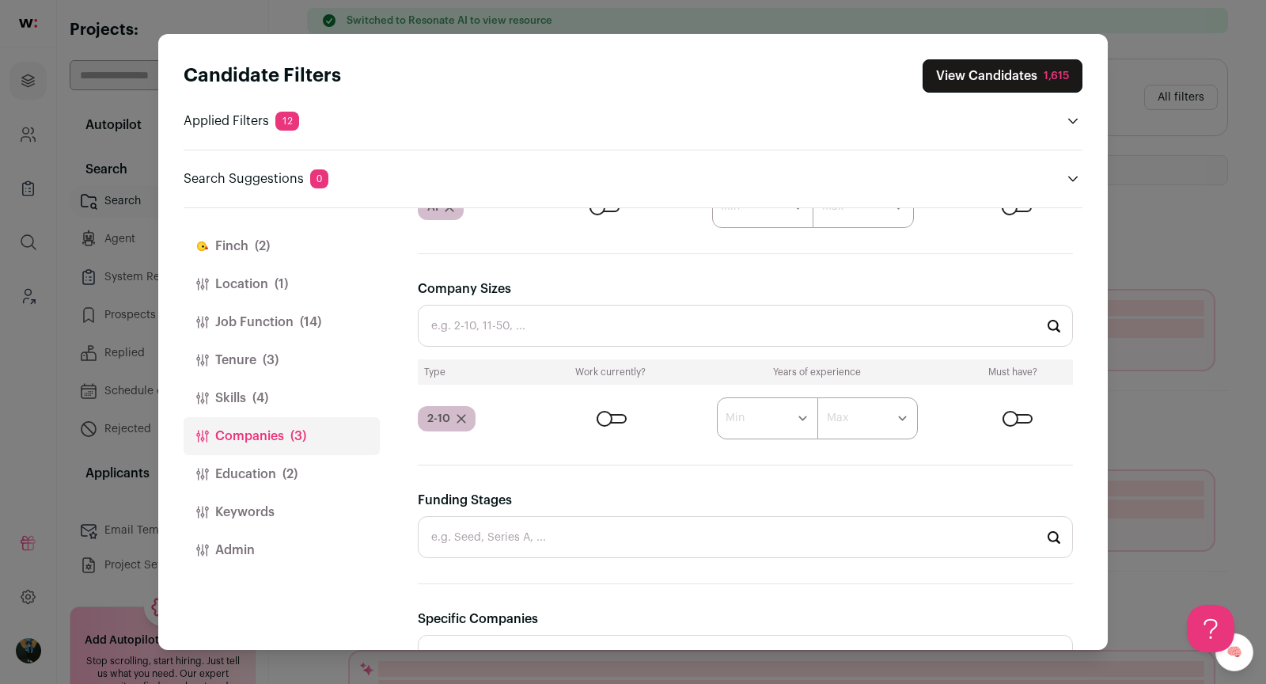
click at [462, 415] on icon "Close modal via background" at bounding box center [461, 419] width 8 height 8
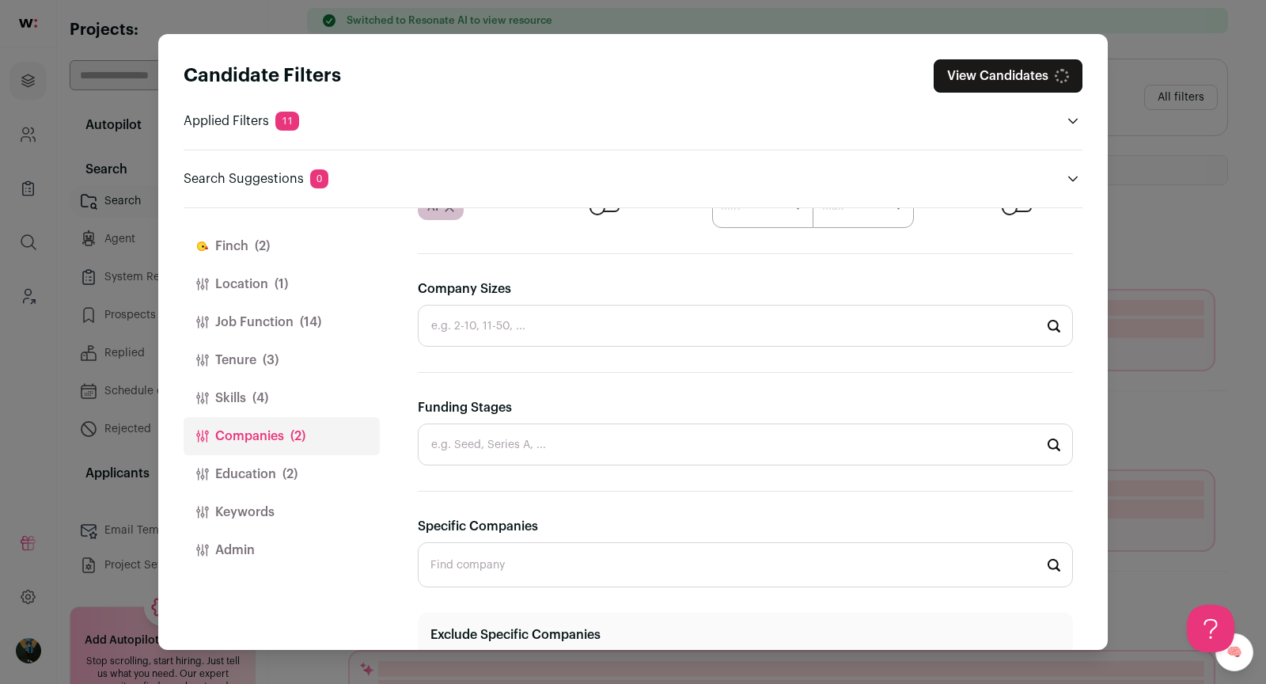
click at [526, 444] on input "Funding Stages" at bounding box center [745, 444] width 655 height 42
click at [484, 490] on li "Pre-seed" at bounding box center [746, 487] width 654 height 42
type input "Pre-seed"
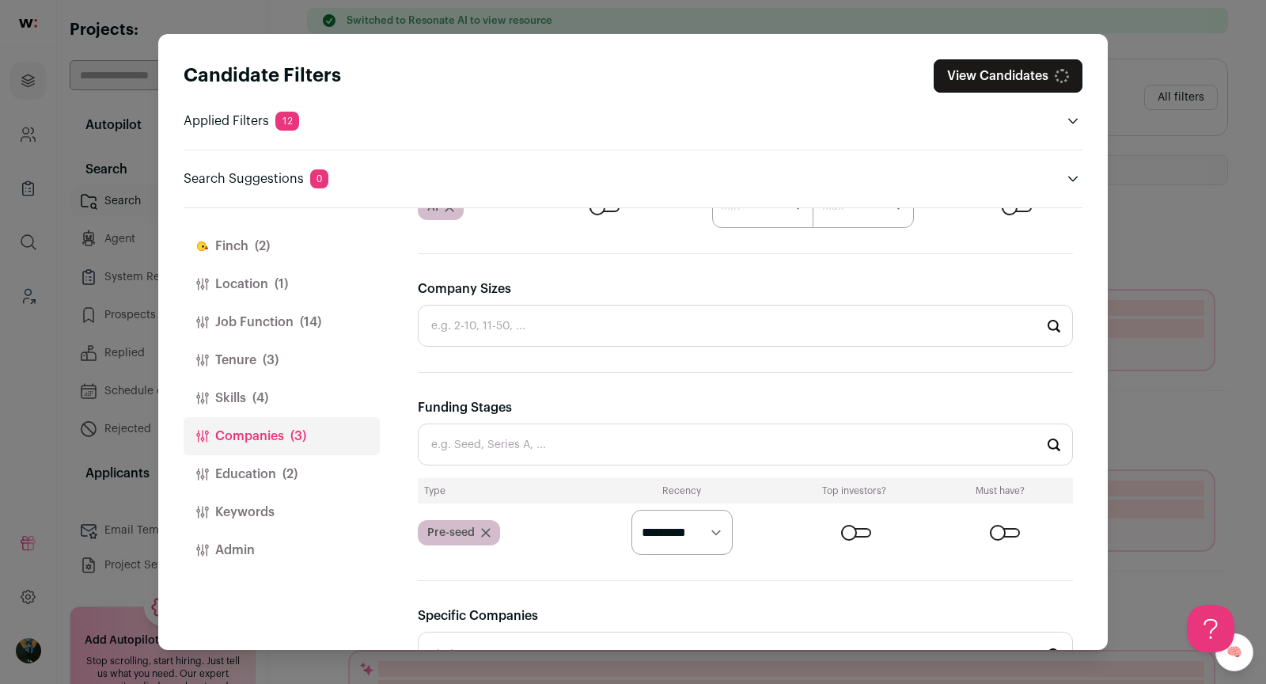
click at [491, 434] on input "Funding Stages" at bounding box center [745, 444] width 655 height 42
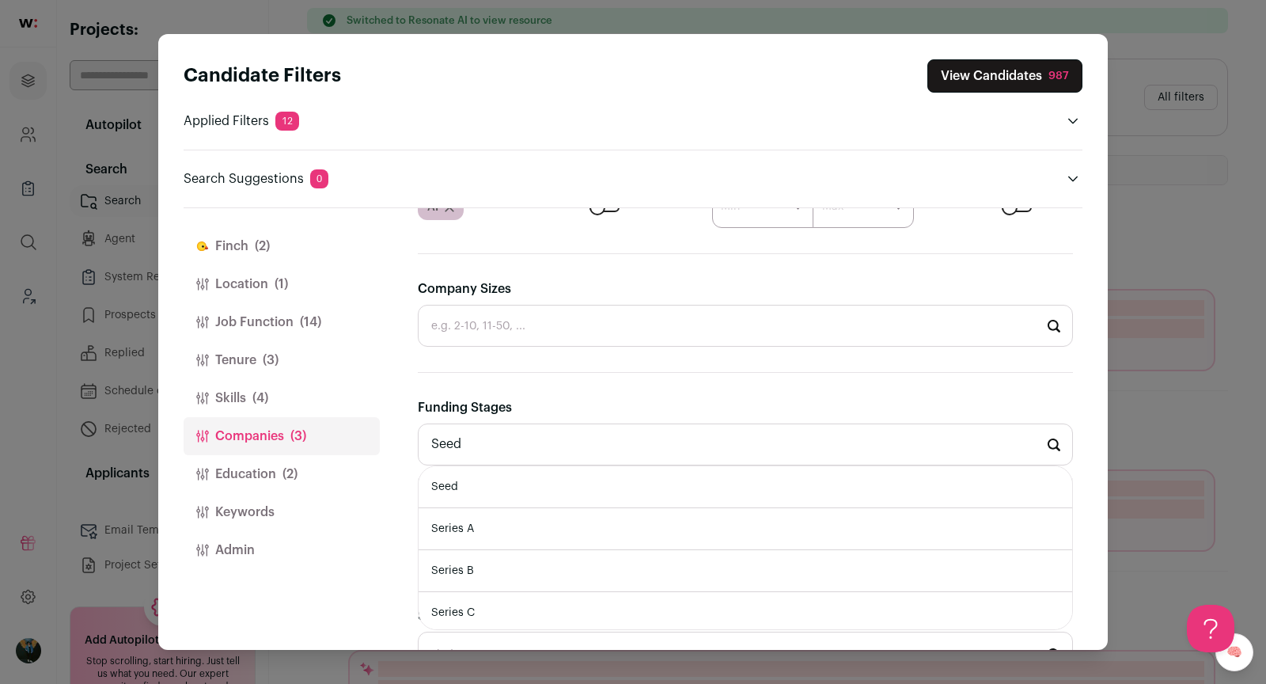
type input "Seed"
click at [493, 482] on li "Seed" at bounding box center [746, 487] width 654 height 42
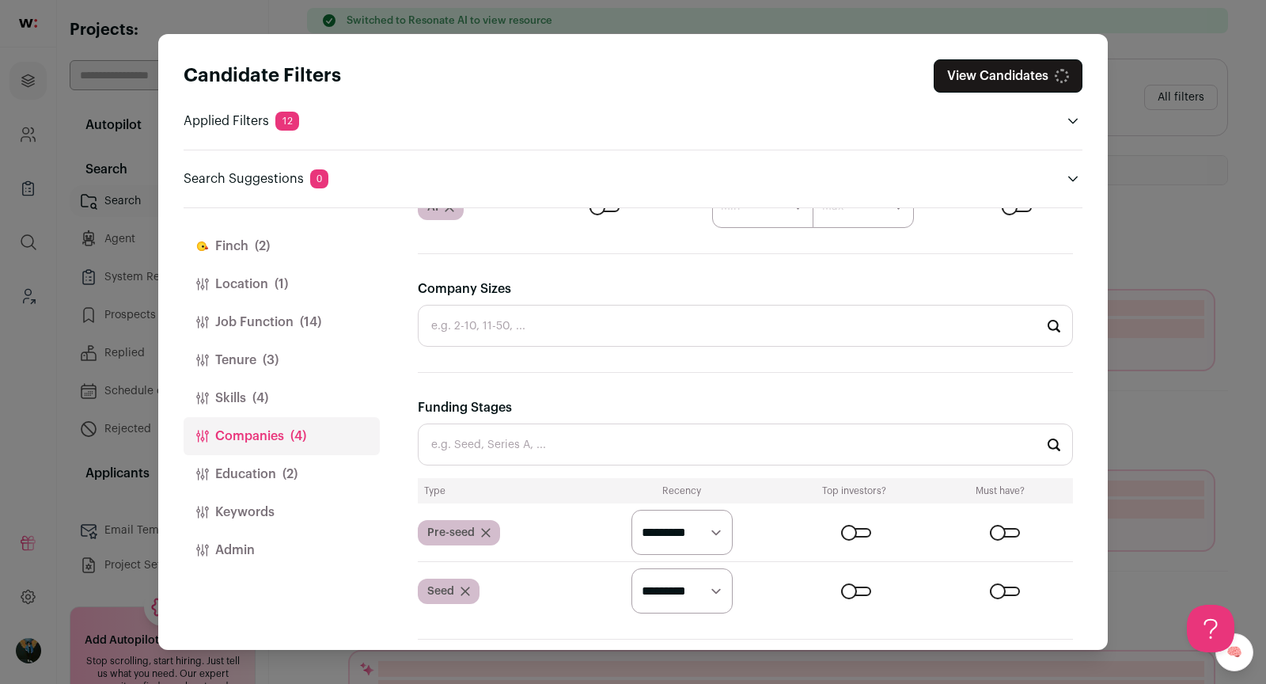
click at [491, 450] on input "Funding Stages" at bounding box center [745, 444] width 655 height 42
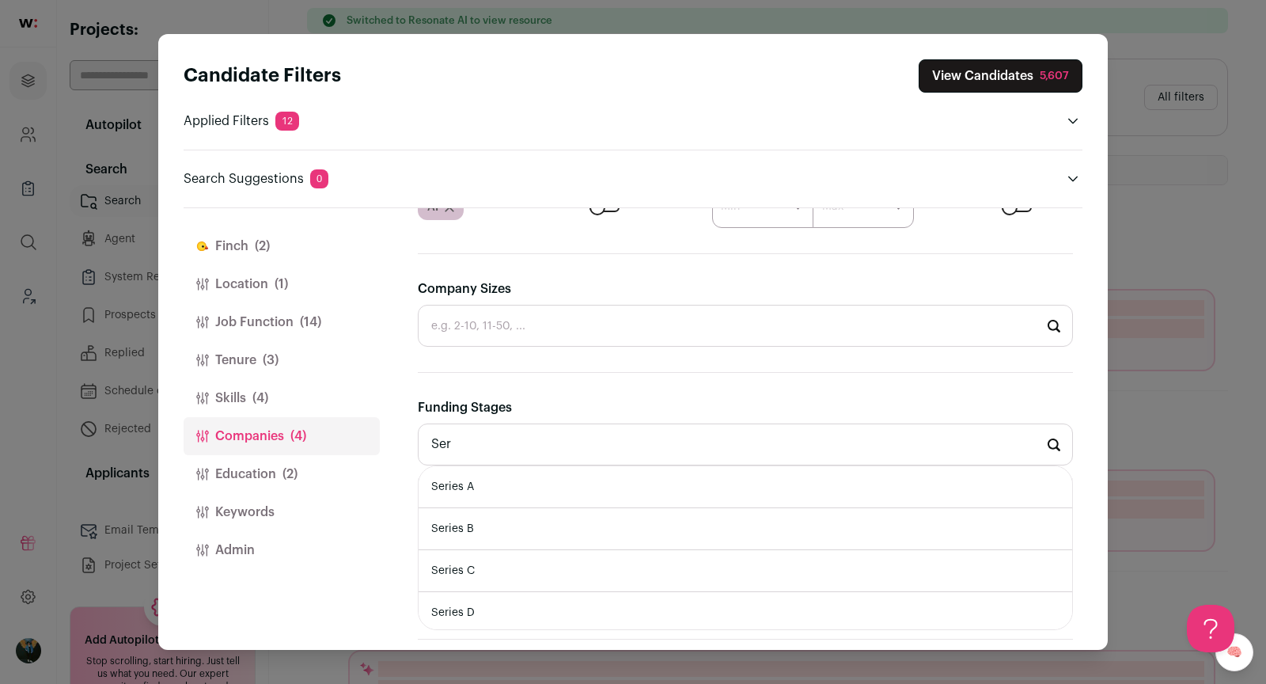
click at [480, 488] on li "Series A" at bounding box center [746, 487] width 654 height 42
type input "Series A"
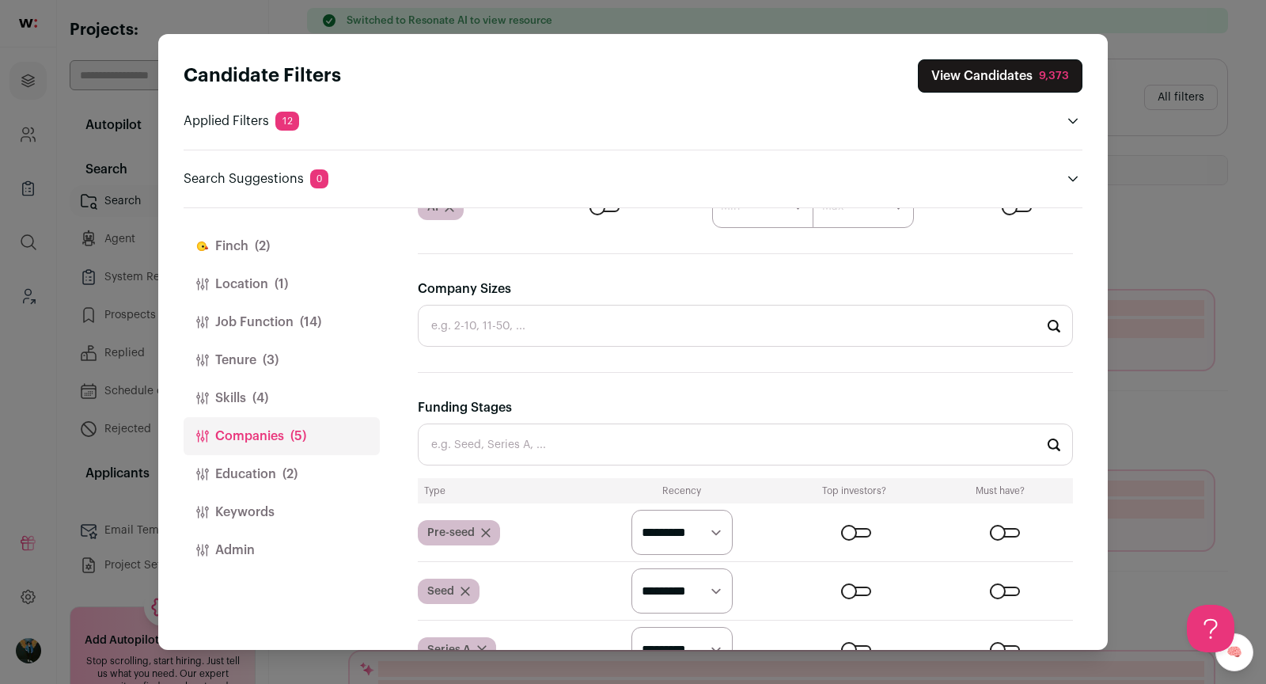
click at [696, 523] on select "********* ******* ******" at bounding box center [682, 532] width 101 height 45
select select "*******"
click at [674, 588] on select "********* ******* ******" at bounding box center [682, 590] width 101 height 45
select select "*******"
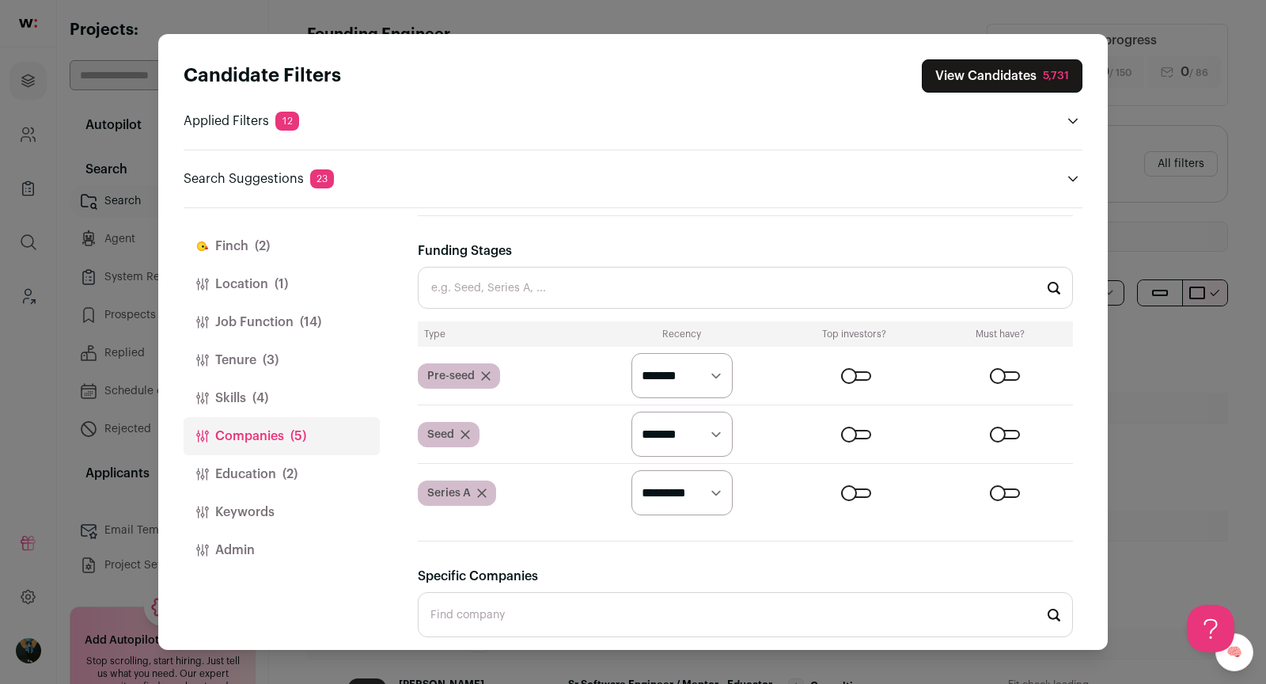
scroll to position [609, 0]
click at [731, 502] on select "********* ******* ******" at bounding box center [682, 490] width 101 height 45
select select "*******"
click at [731, 112] on header "Applied Filters 12" at bounding box center [633, 121] width 899 height 19
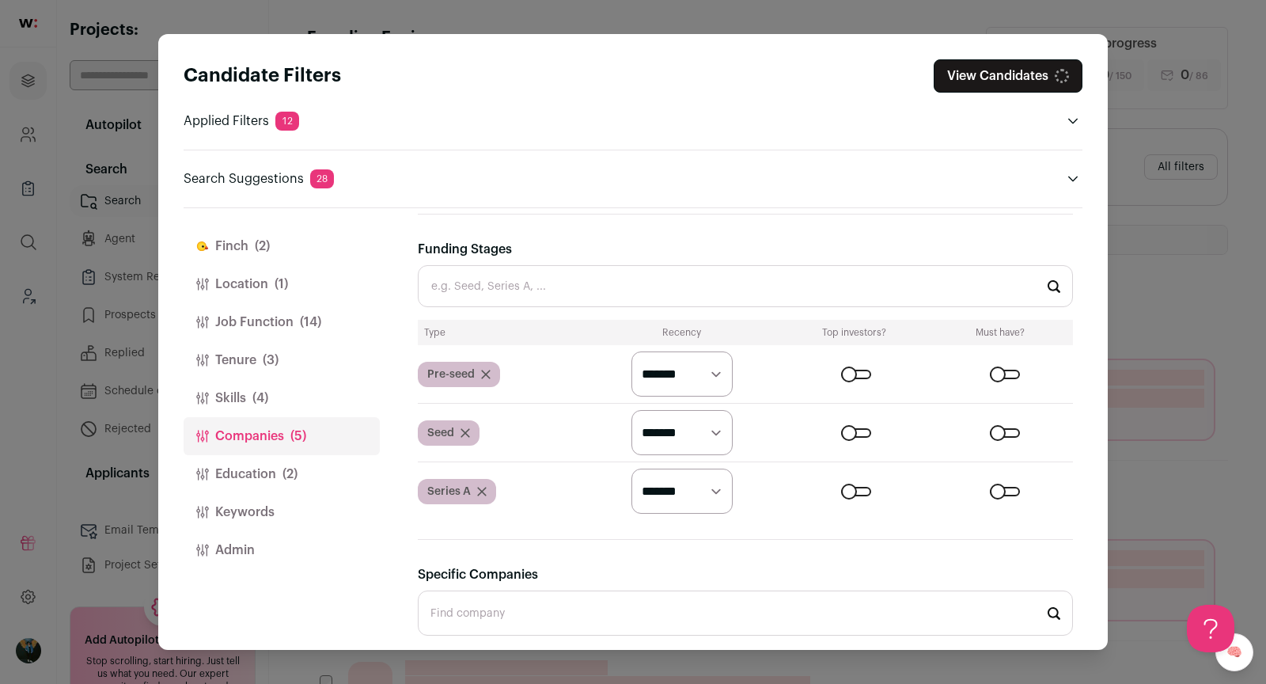
scroll to position [0, 0]
click at [1009, 74] on button "View Candidates 1,569" at bounding box center [1001, 75] width 163 height 33
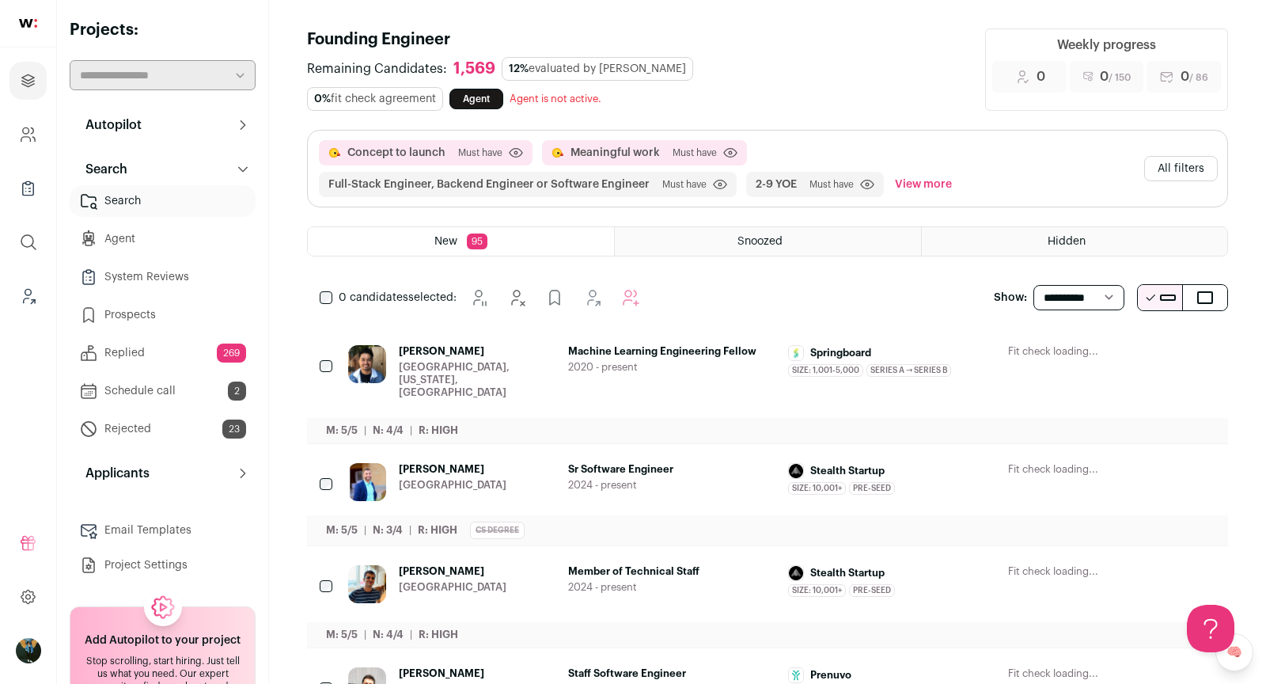
click at [1081, 336] on button "Hide" at bounding box center [1073, 352] width 33 height 33
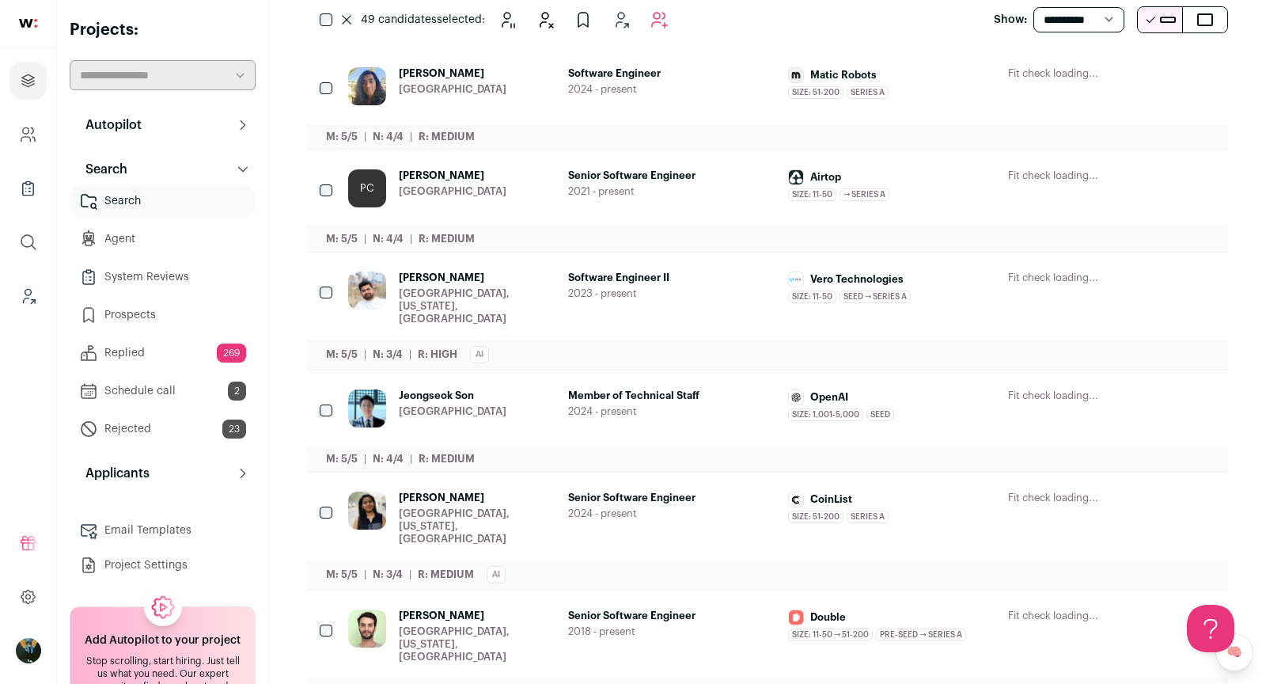
scroll to position [621, 0]
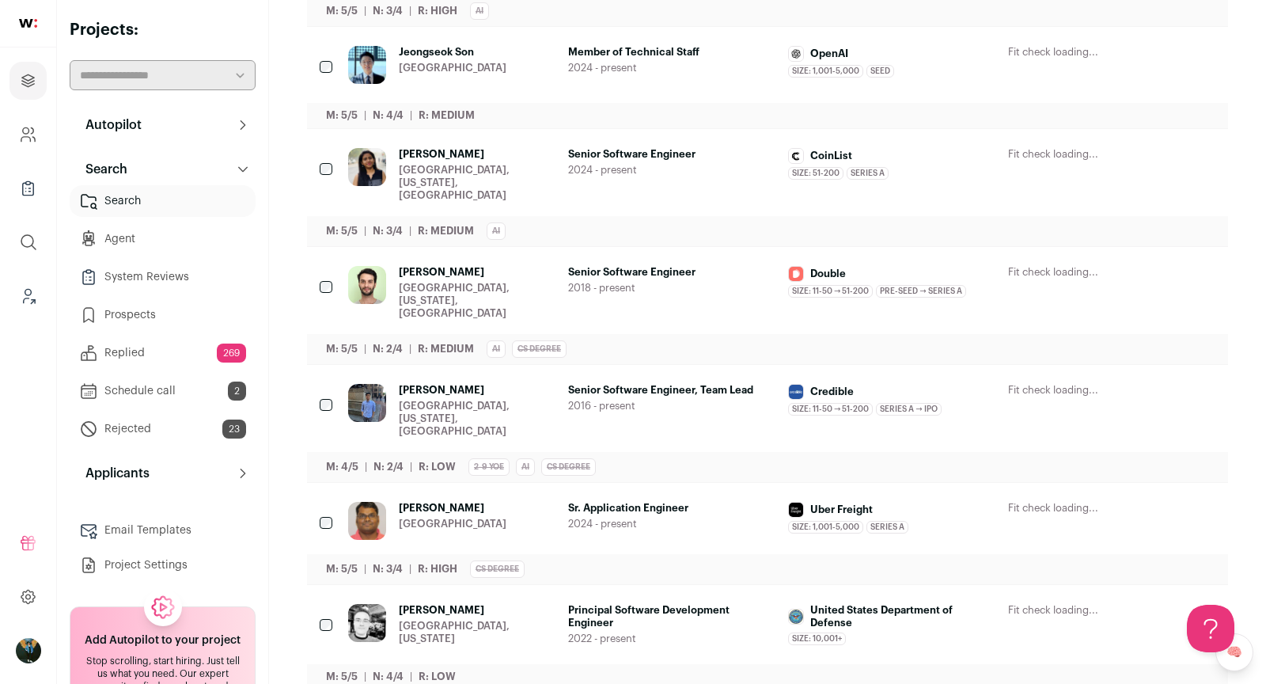
click at [480, 384] on span "Jun Xu" at bounding box center [477, 390] width 157 height 13
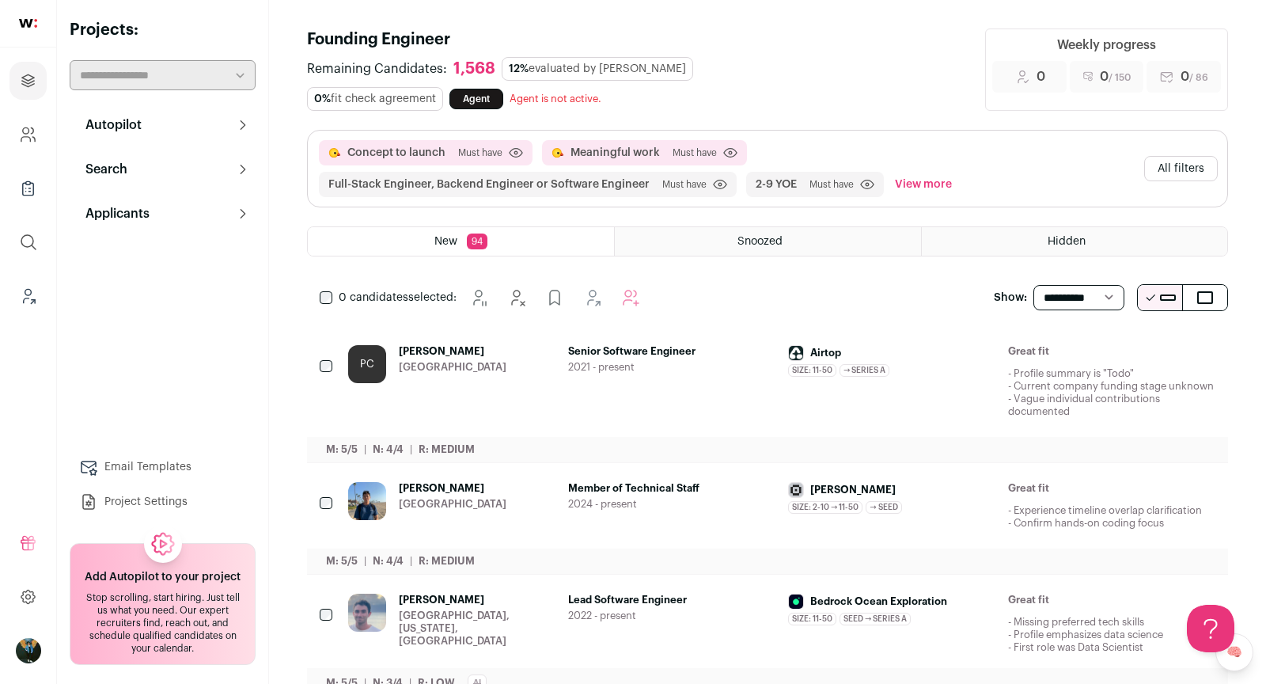
click at [913, 379] on div "Airtop Size: 11-50 Airtop's size has been 11-50 employees during Peter's time t…" at bounding box center [891, 381] width 207 height 73
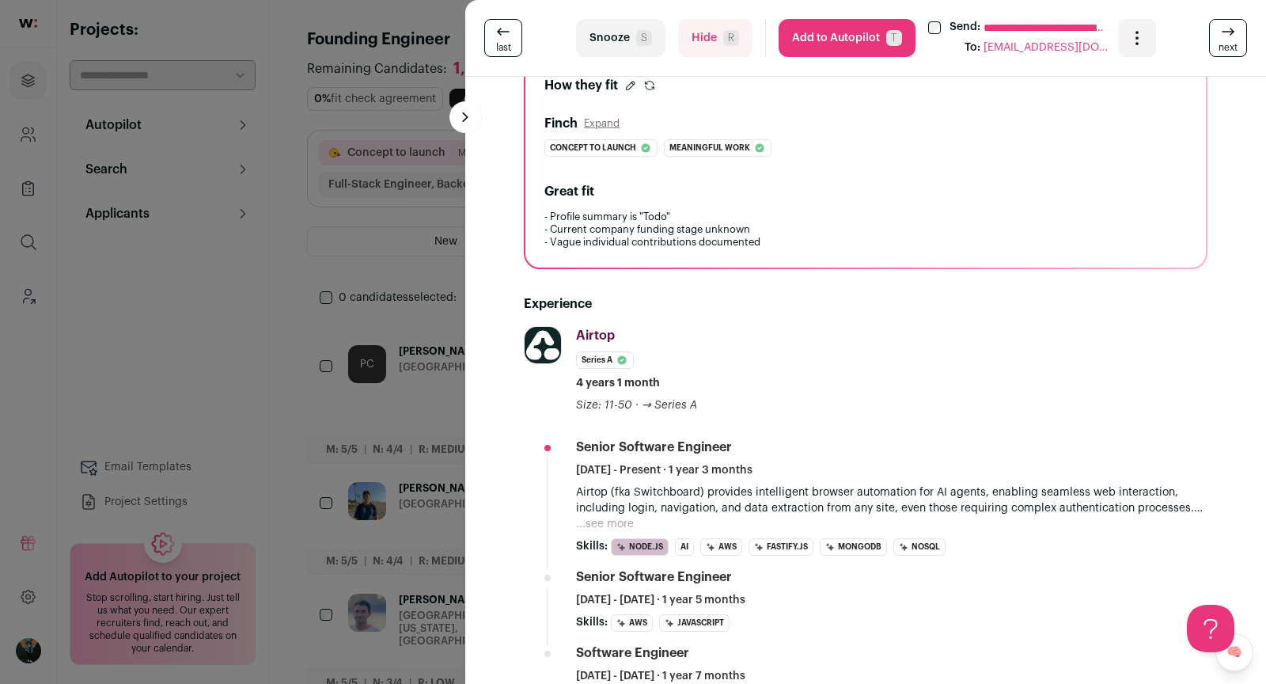
scroll to position [223, 0]
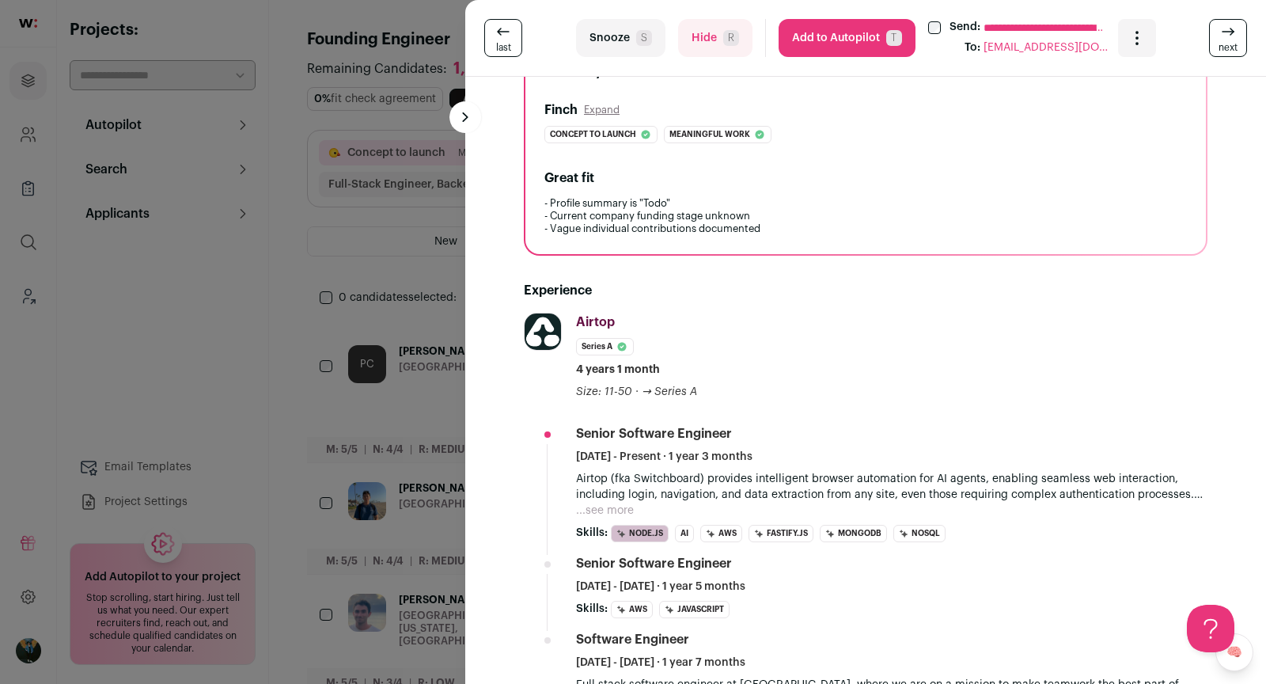
click at [259, 217] on div "**********" at bounding box center [633, 342] width 1266 height 684
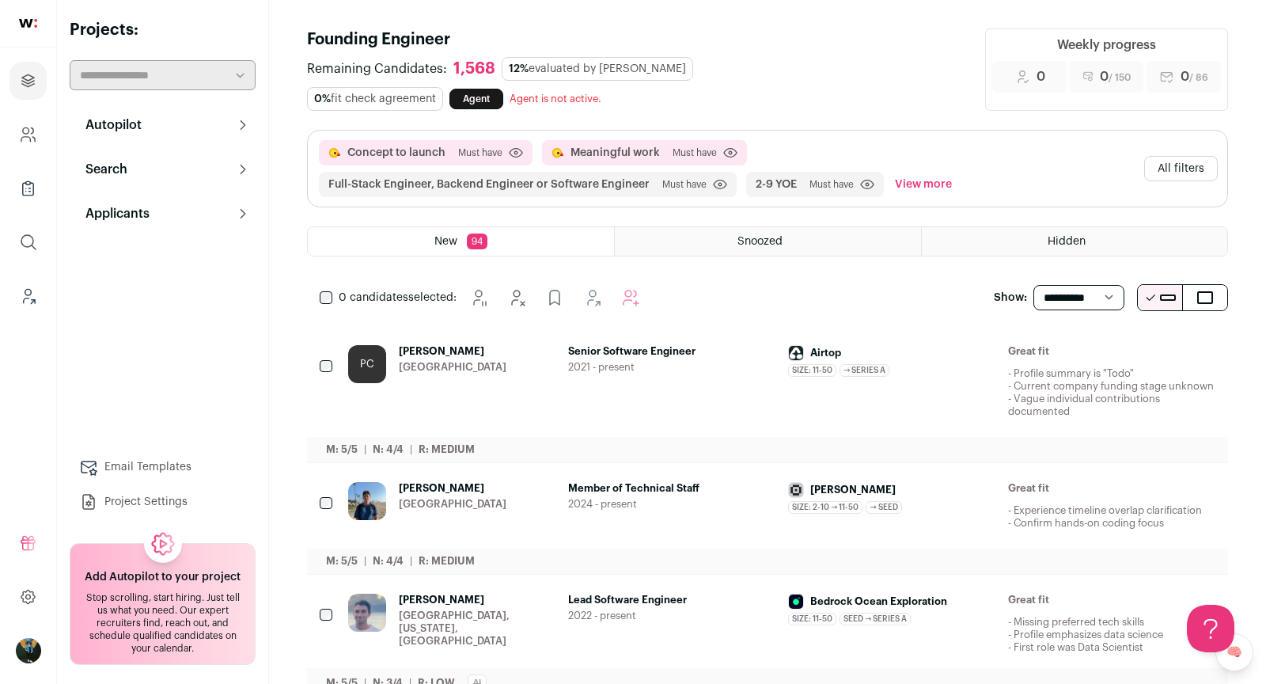
click at [332, 282] on div "0 candidates selected:" at bounding box center [483, 298] width 352 height 32
click at [339, 290] on span "0 candidates selected:" at bounding box center [398, 298] width 118 height 16
click at [355, 326] on div "PC Peter Ciporin San Francisco Bay Area Senior Software Engineer 2021 - present…" at bounding box center [767, 394] width 921 height 136
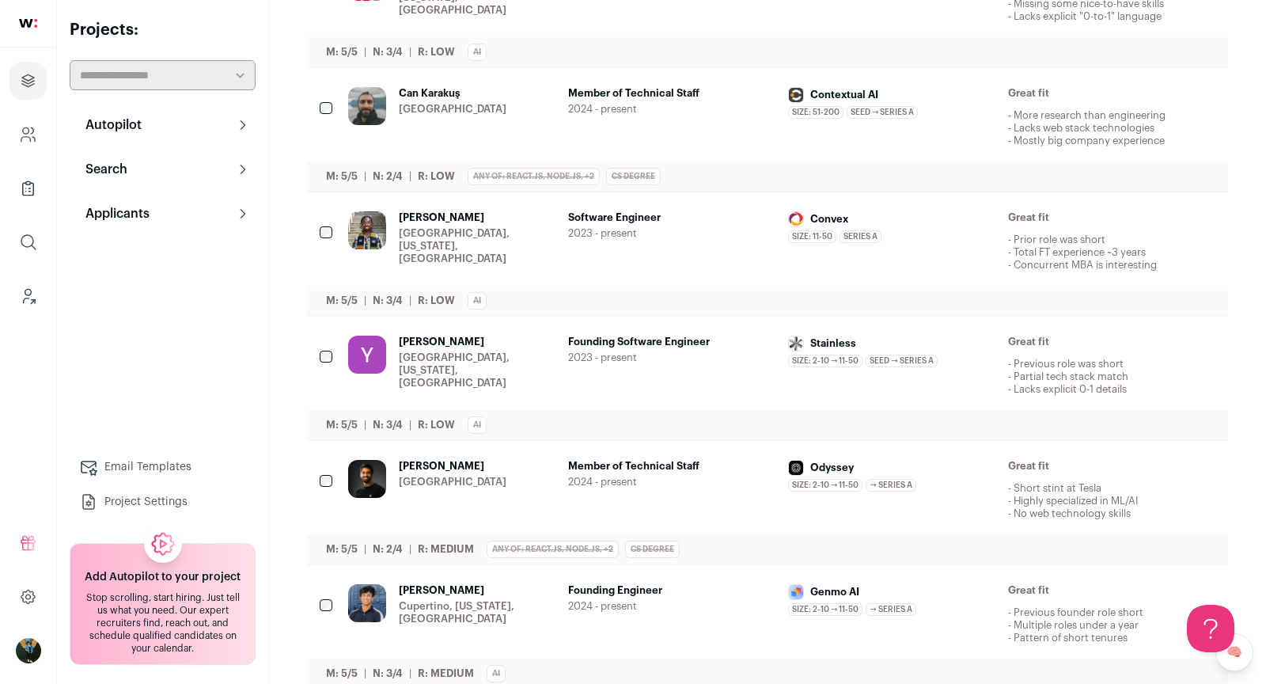
scroll to position [0, 0]
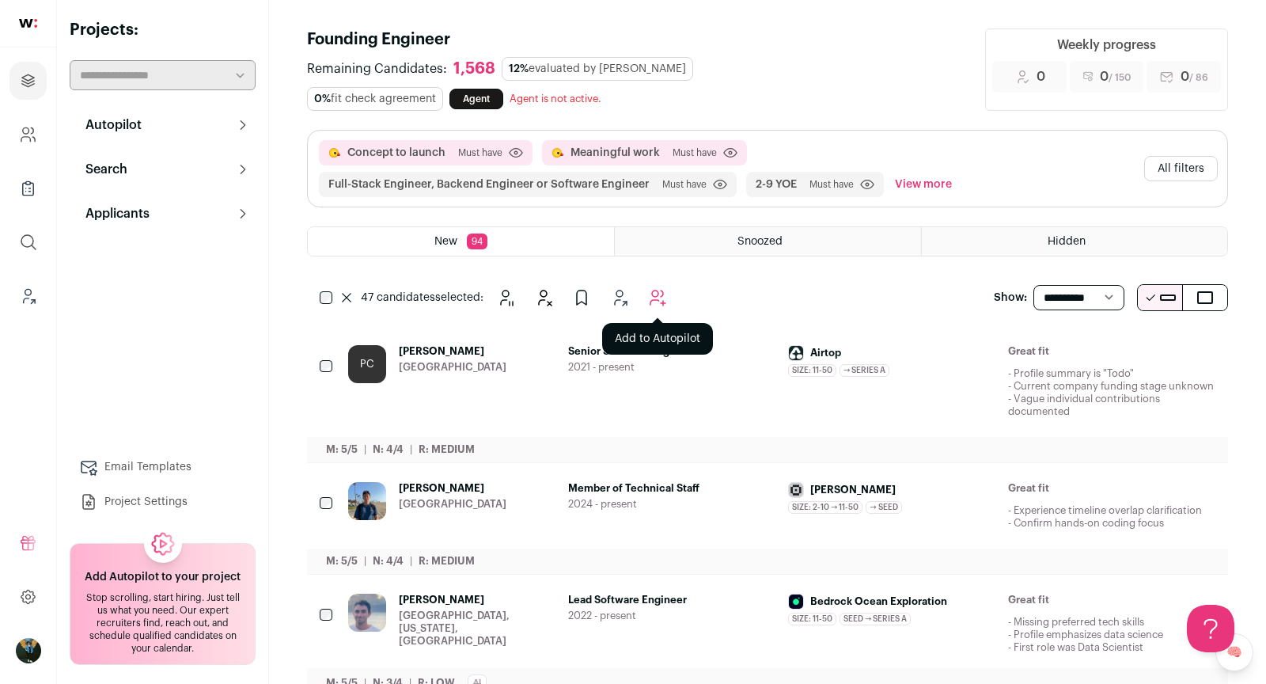
click at [645, 282] on button "Add to Autopilot" at bounding box center [658, 298] width 32 height 32
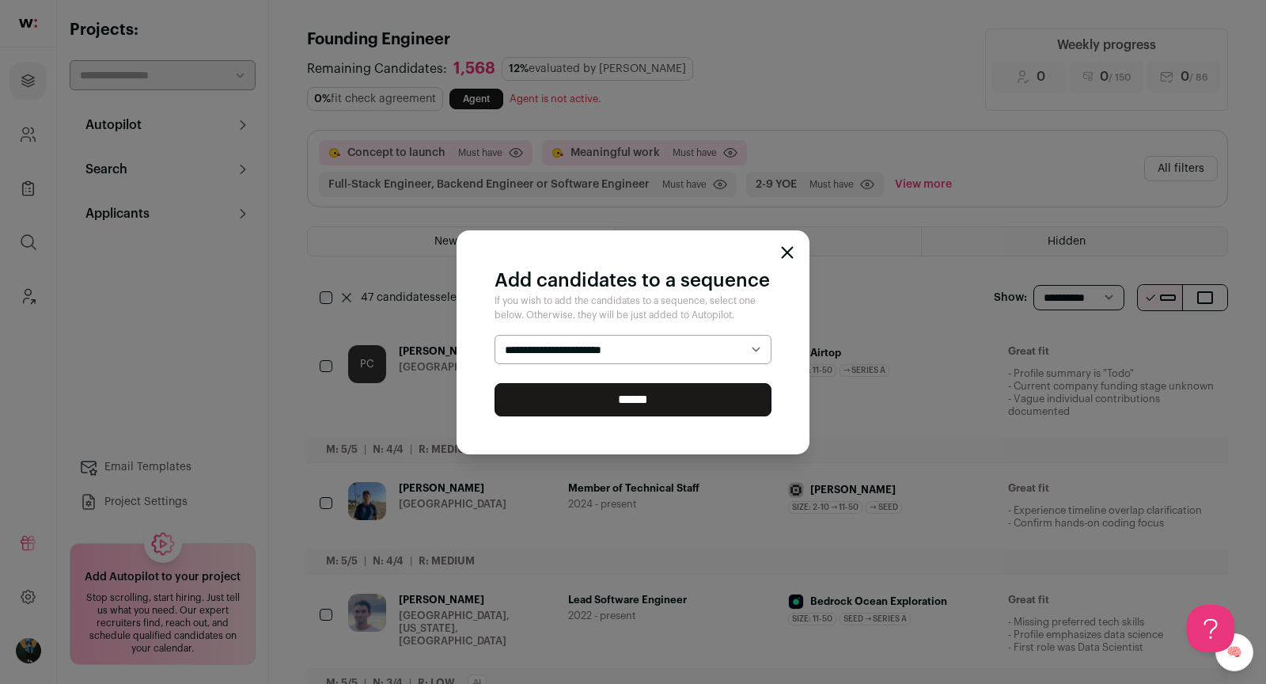
select select "*****"
click at [622, 398] on input "******" at bounding box center [633, 399] width 277 height 33
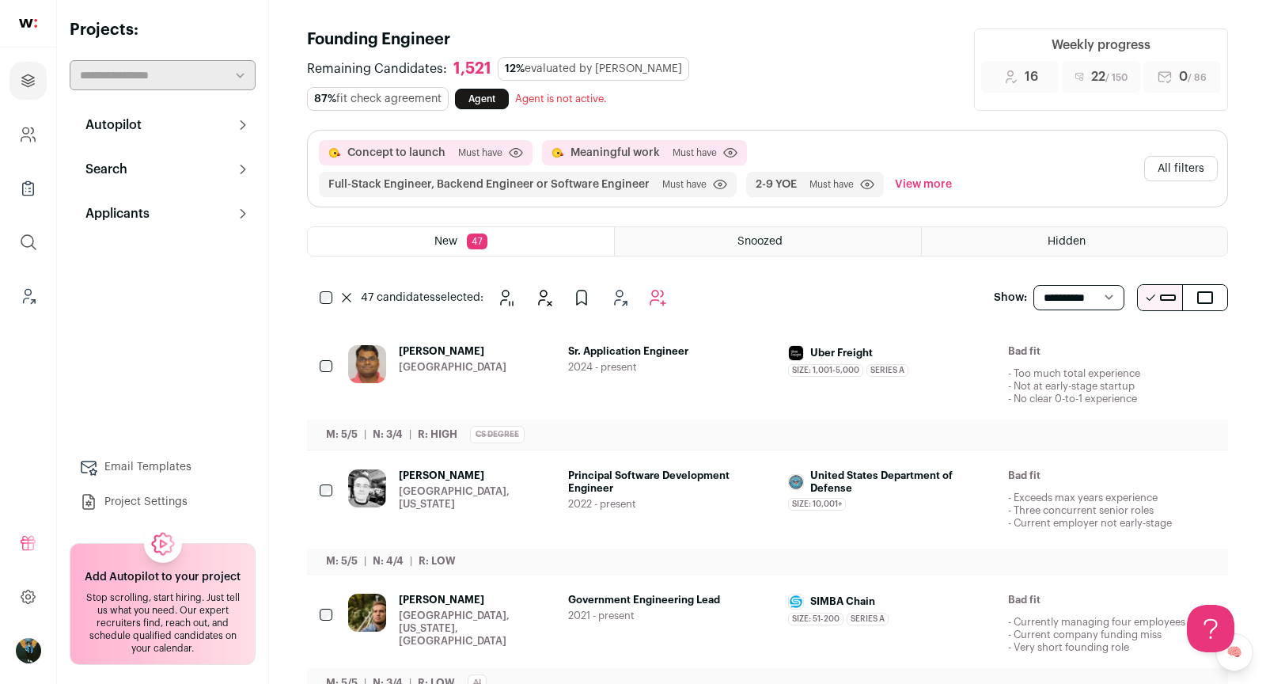
click at [346, 293] on icon at bounding box center [346, 297] width 9 height 9
click at [1068, 346] on icon "Hide" at bounding box center [1073, 352] width 19 height 19
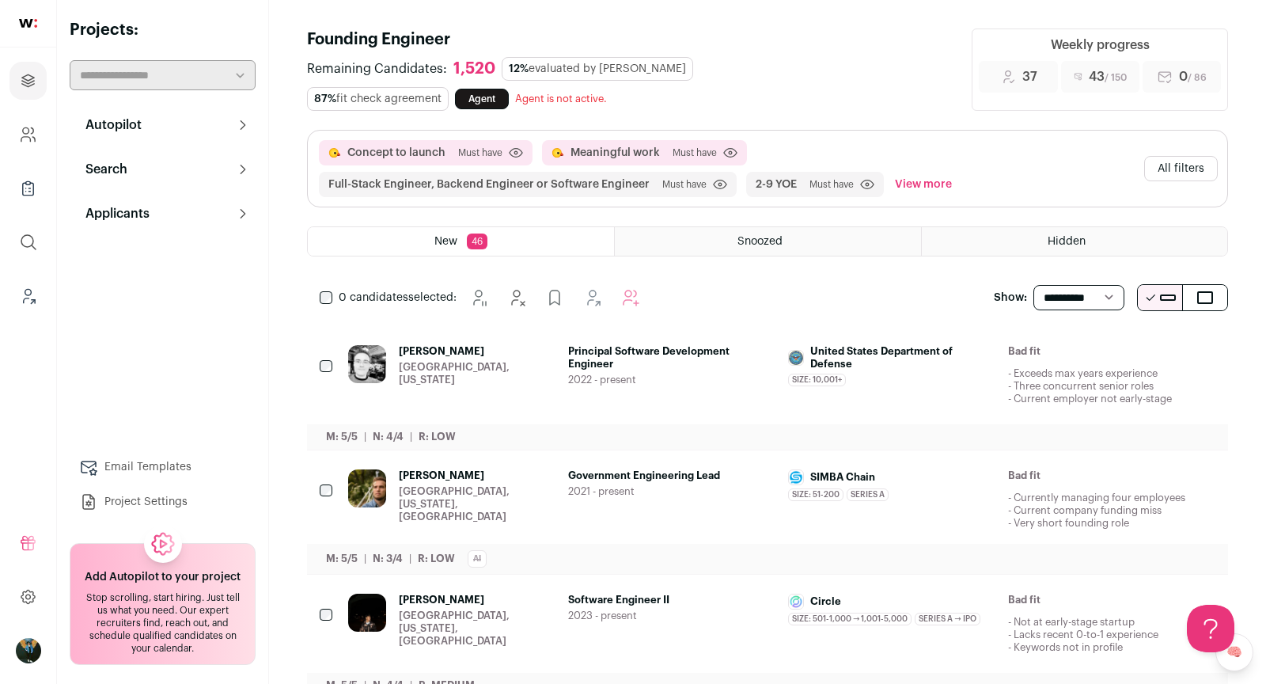
click at [1068, 346] on icon "Hide" at bounding box center [1073, 352] width 19 height 19
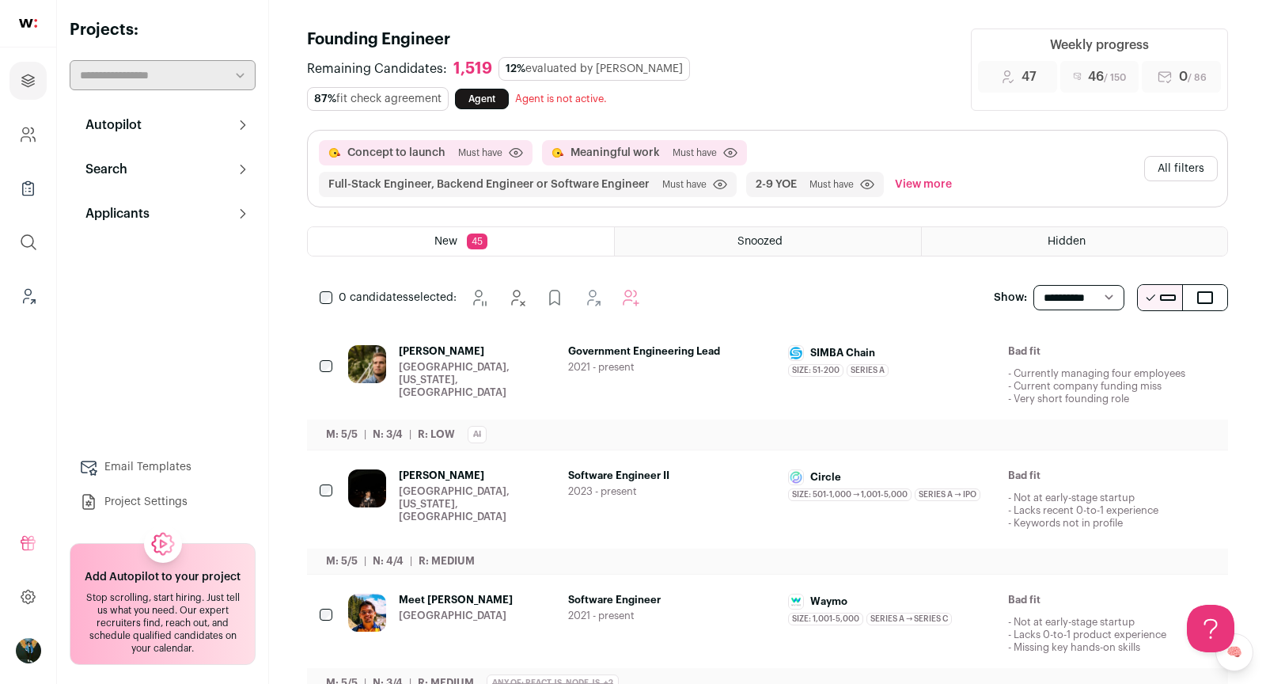
click at [1068, 346] on icon "Hide" at bounding box center [1073, 352] width 19 height 19
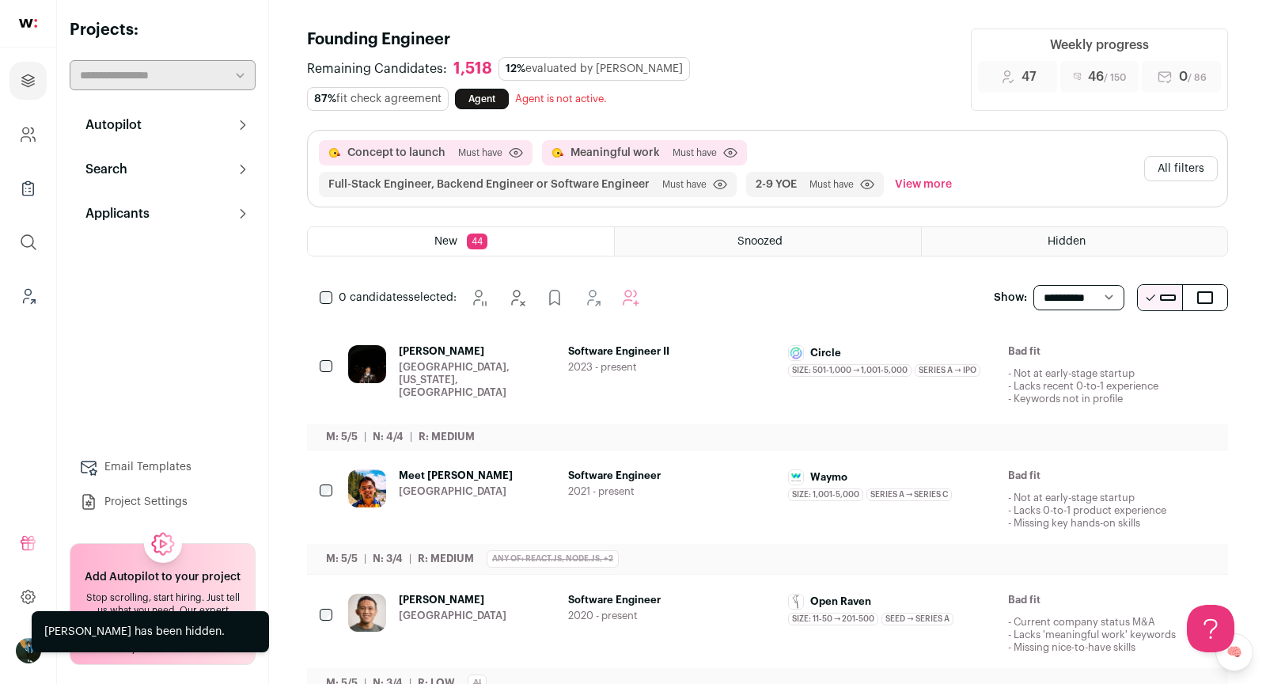
click at [317, 284] on div "0 candidates selected:" at bounding box center [483, 298] width 352 height 32
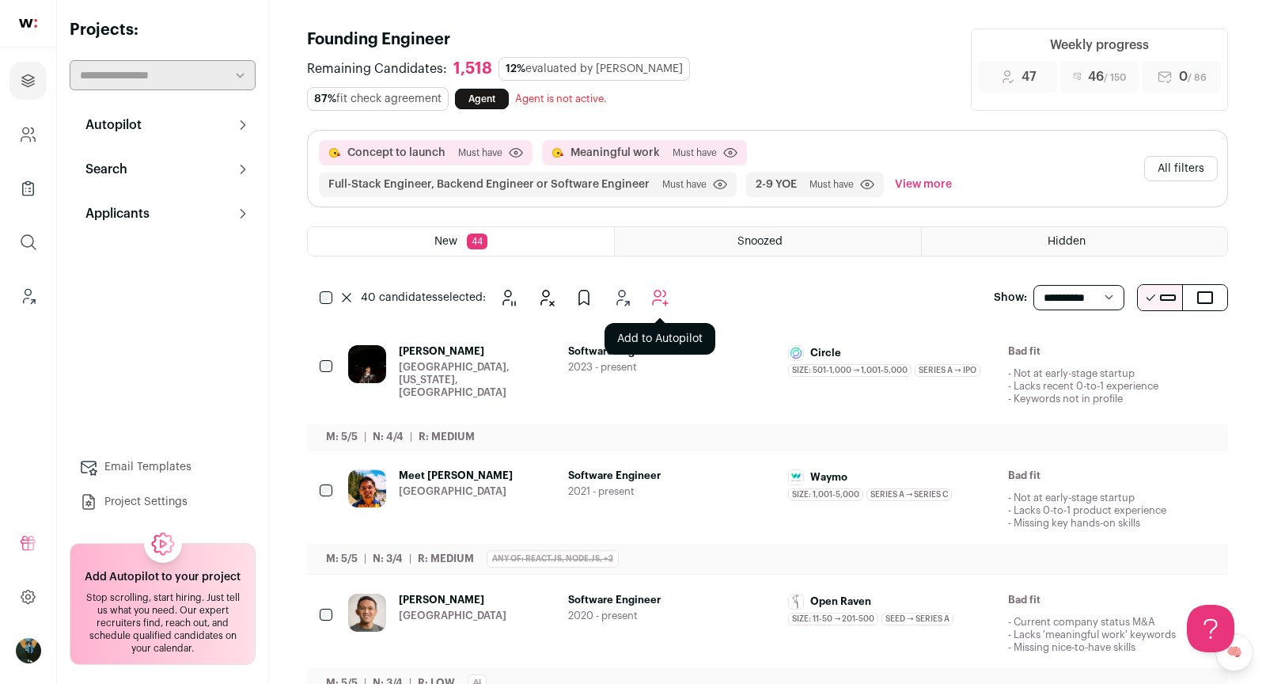
click at [660, 307] on button "Add to Autopilot" at bounding box center [660, 298] width 32 height 32
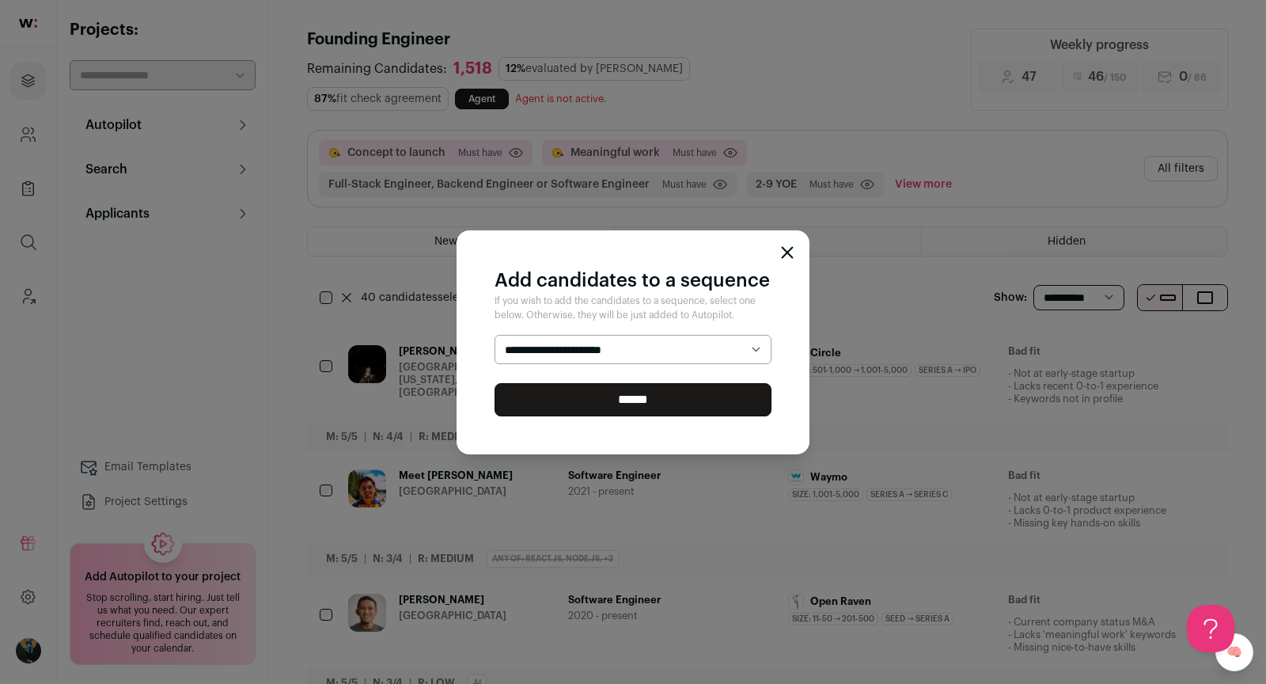
select select "*****"
click at [629, 395] on input "******" at bounding box center [633, 399] width 277 height 33
